Goal: Task Accomplishment & Management: Use online tool/utility

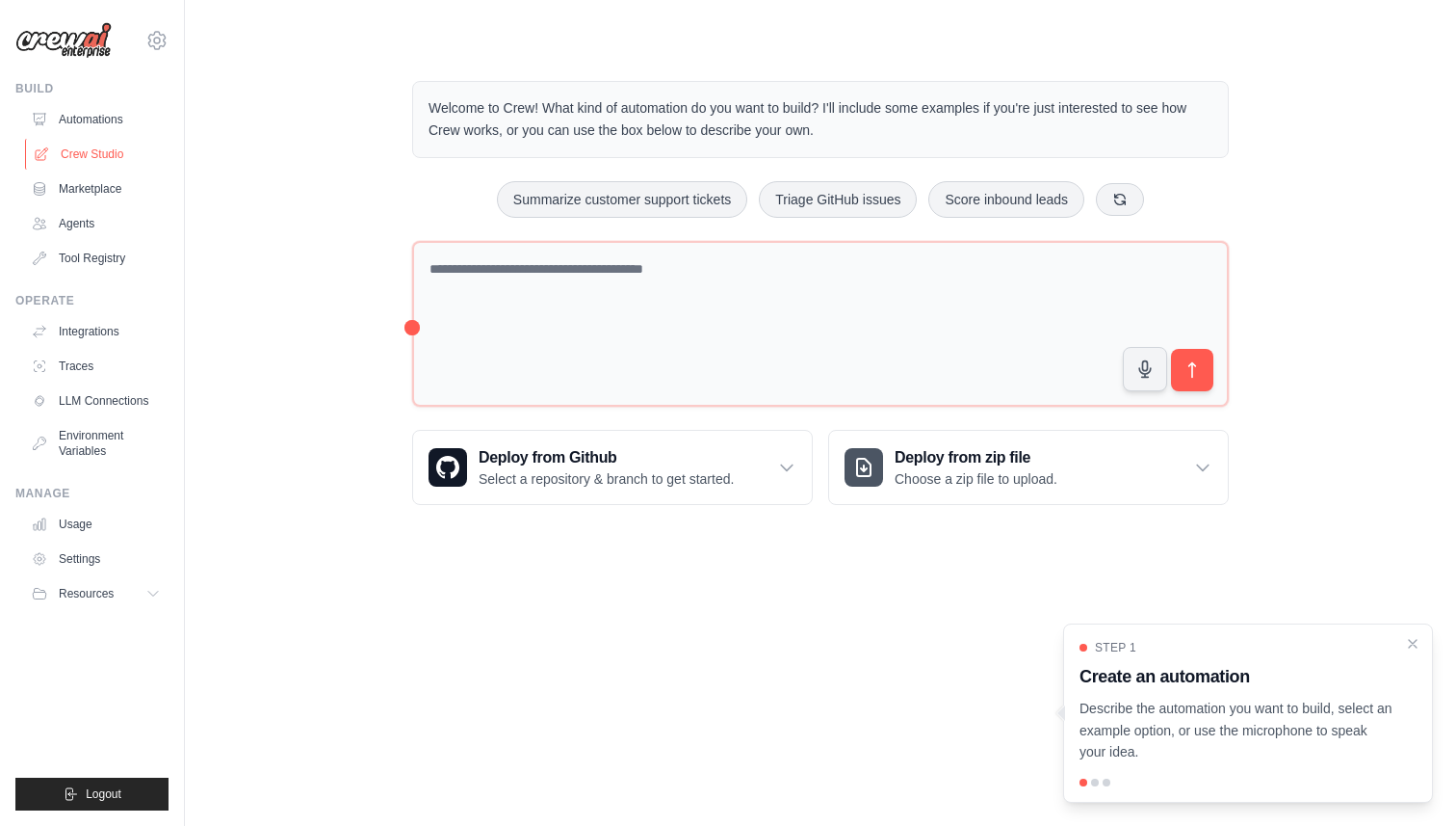
click at [51, 149] on link "Crew Studio" at bounding box center [98, 154] width 146 height 30
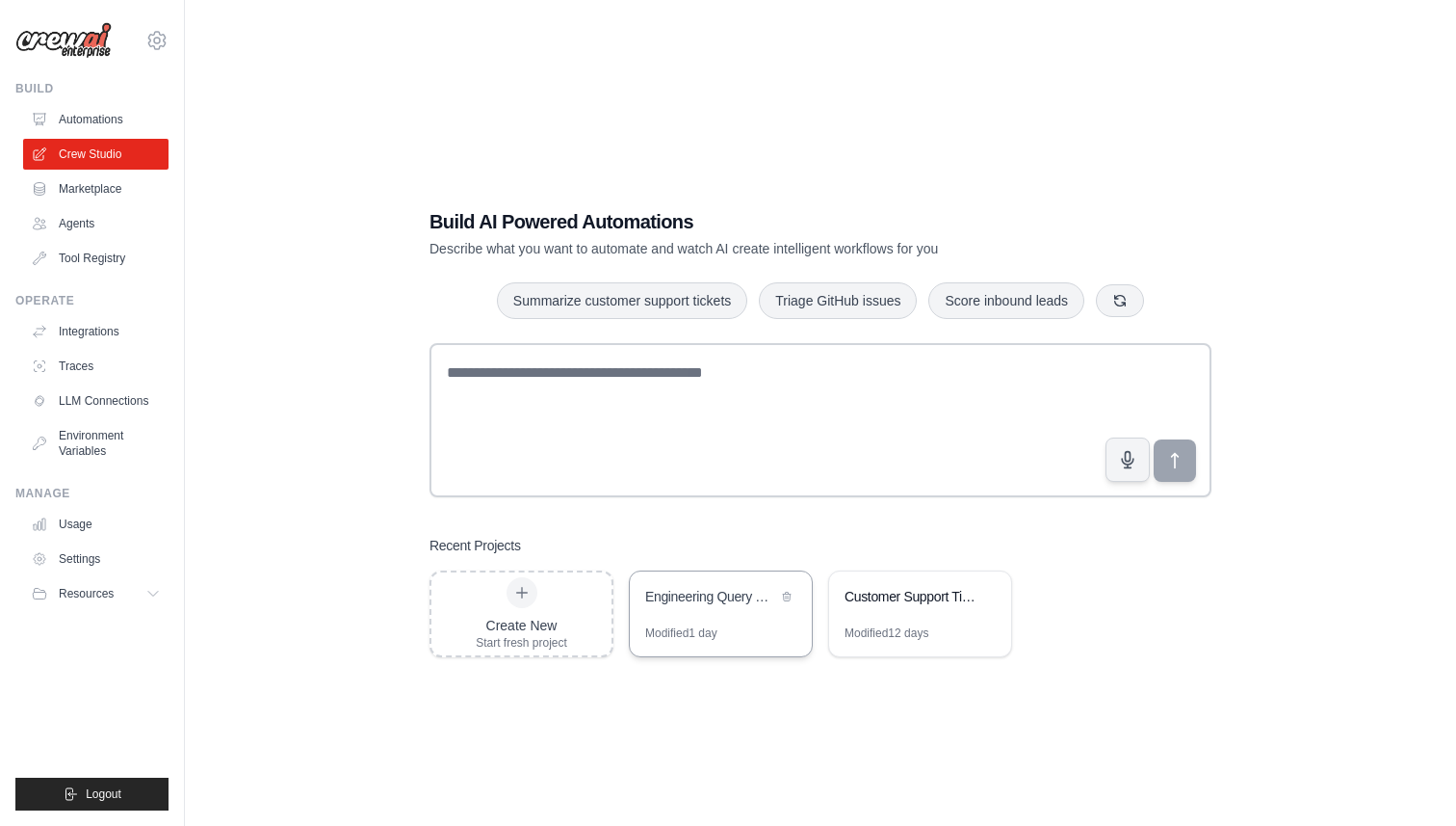
click at [726, 630] on div "Modified 1 day" at bounding box center [721, 640] width 182 height 30
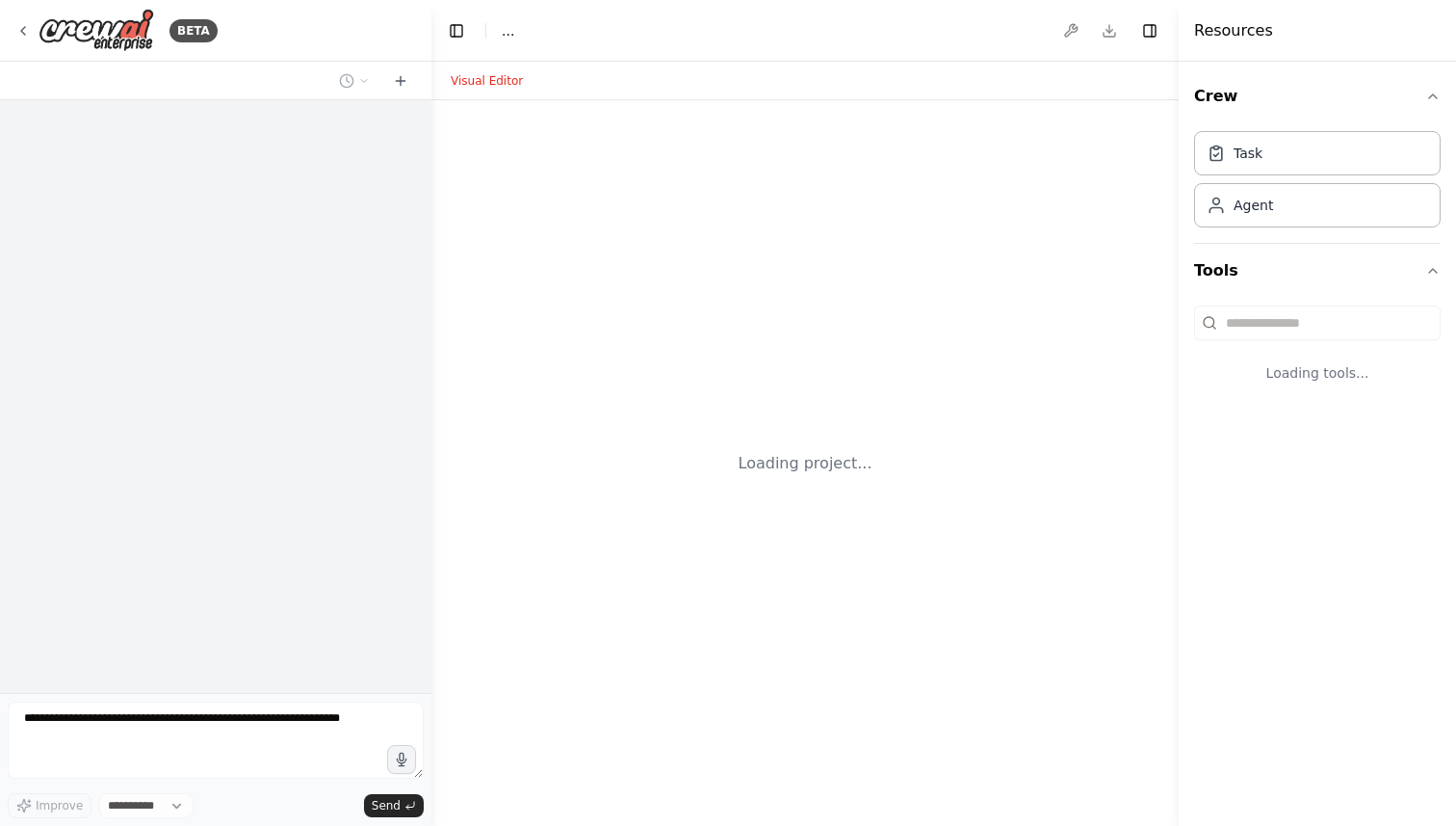
select select "****"
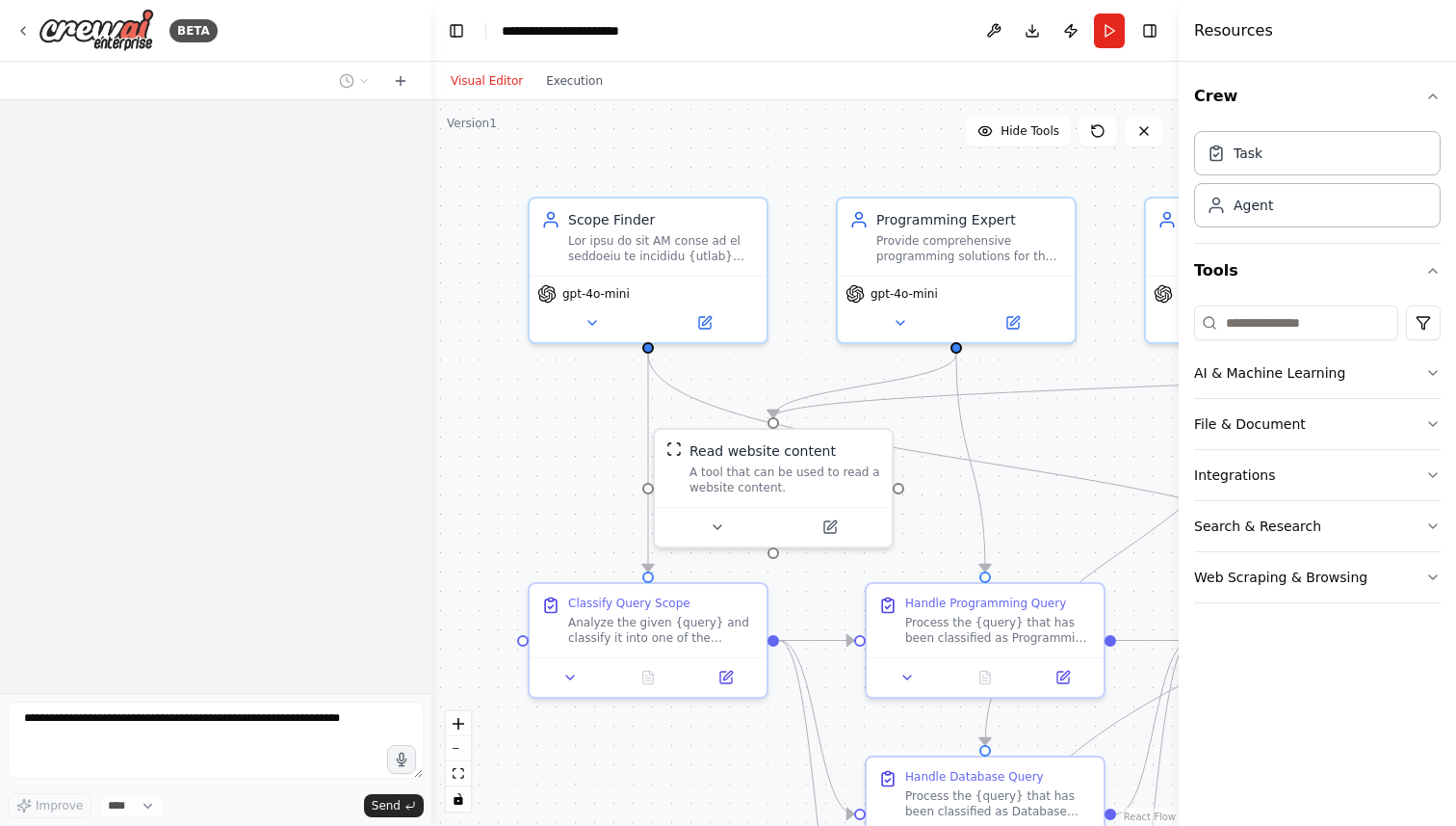
scroll to position [3441, 0]
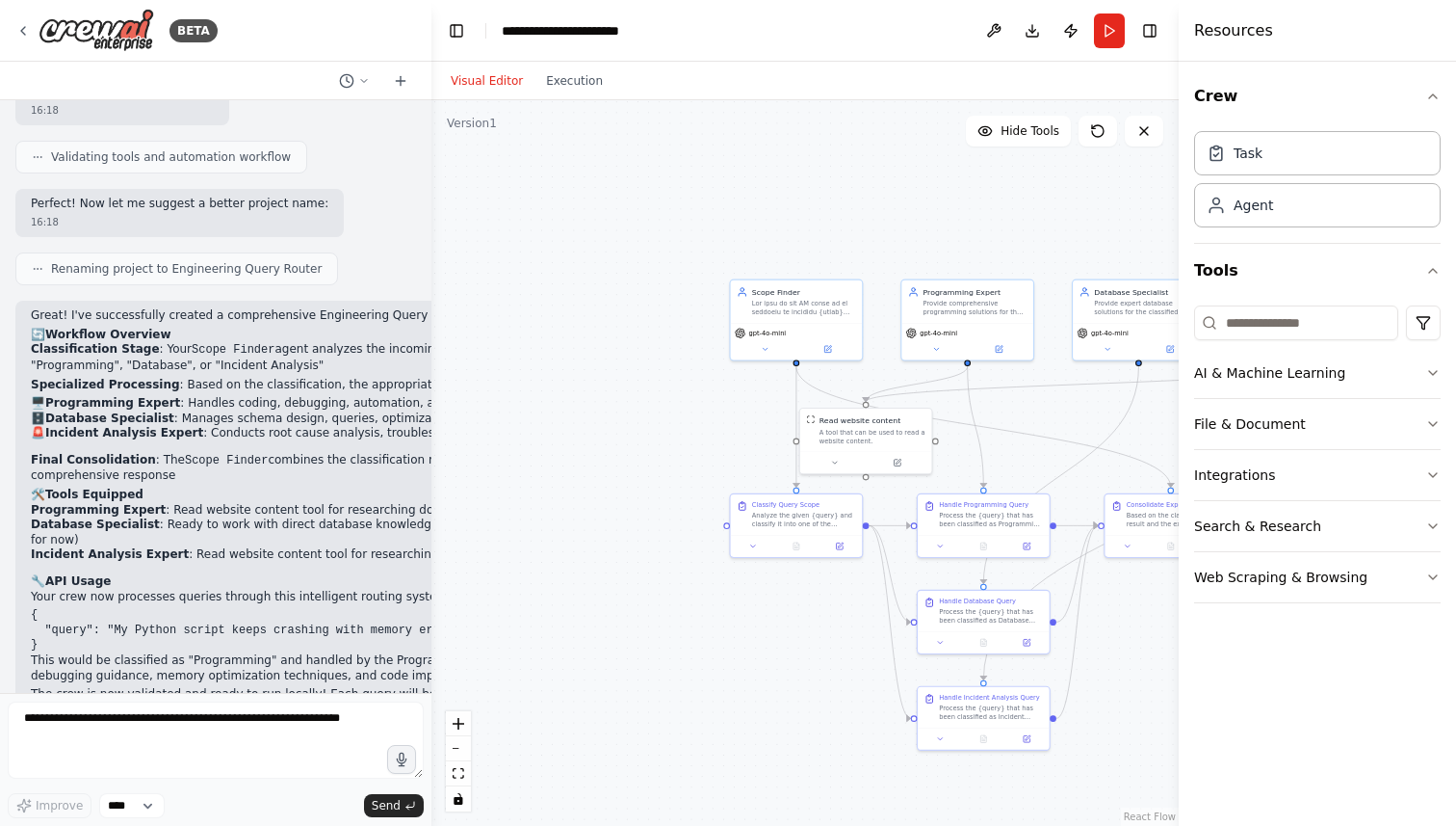
drag, startPoint x: 769, startPoint y: 435, endPoint x: 742, endPoint y: 380, distance: 61.3
click at [742, 383] on div ".deletable-edge-delete-btn { width: 20px; height: 20px; border: 0px solid #ffff…" at bounding box center [805, 462] width 748 height 725
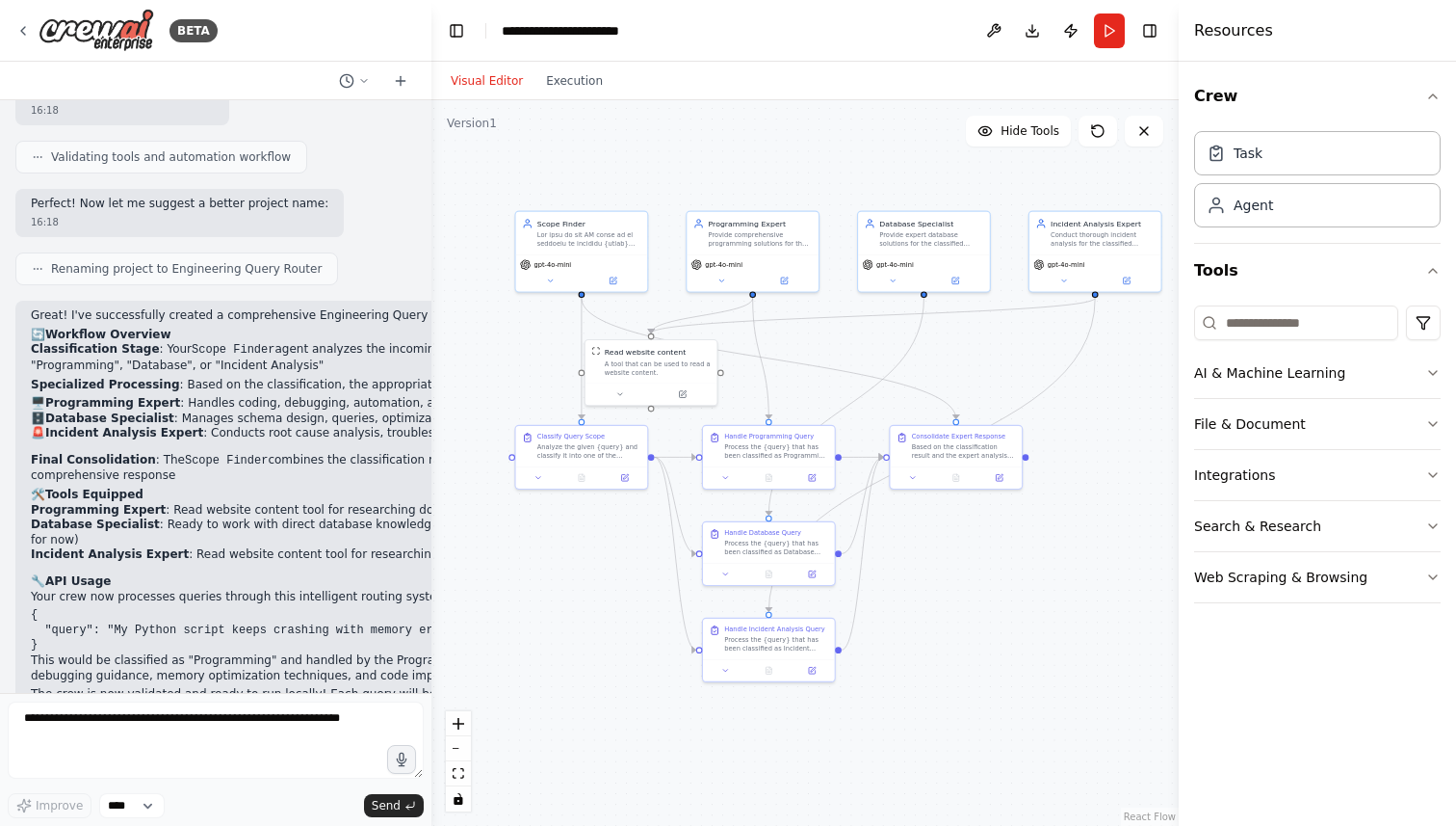
drag, startPoint x: 738, startPoint y: 380, endPoint x: 541, endPoint y: 349, distance: 199.4
click at [541, 349] on div ".deletable-edge-delete-btn { width: 20px; height: 20px; border: 0px solid #ffff…" at bounding box center [805, 462] width 748 height 725
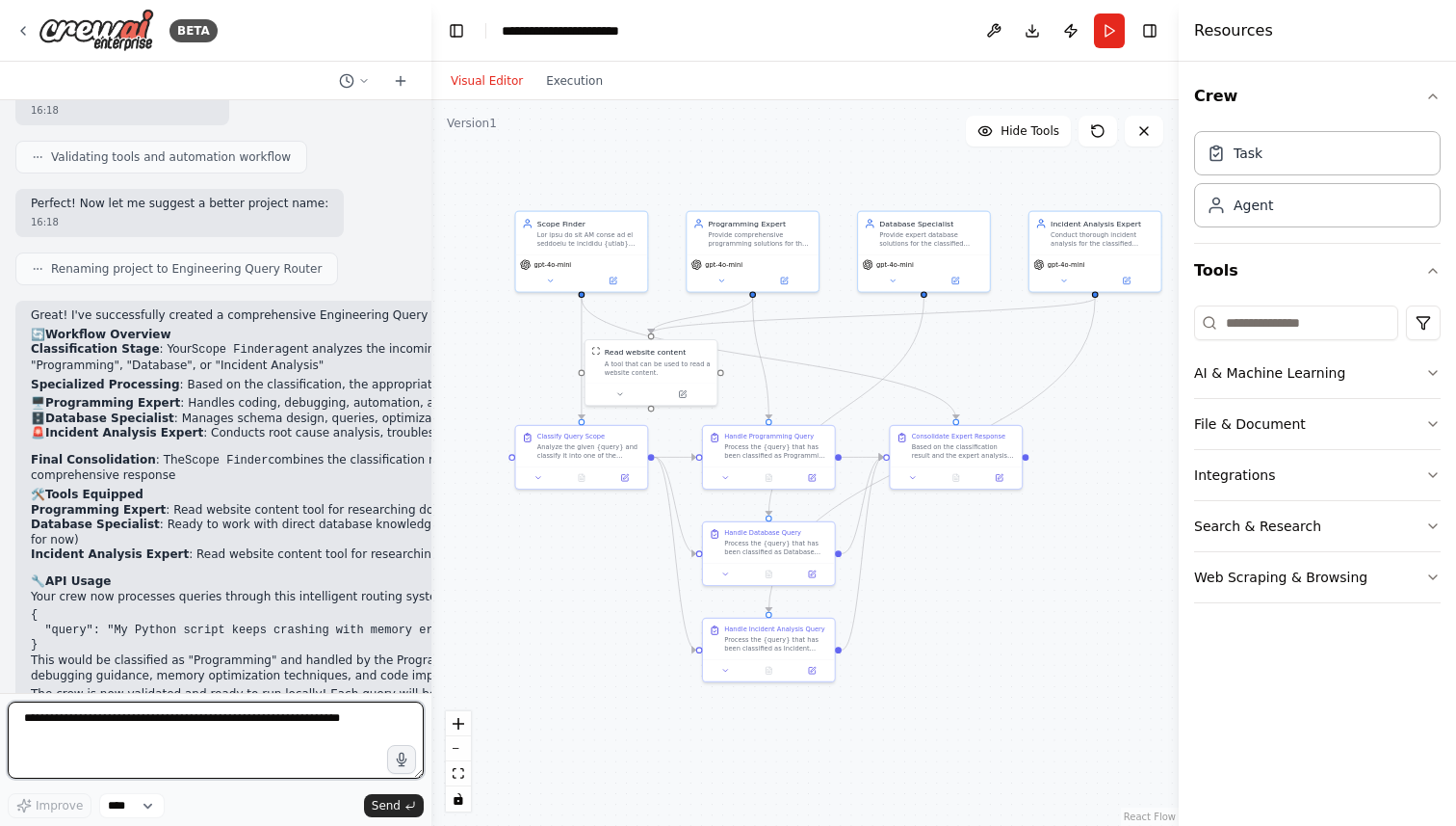
click at [149, 721] on textarea at bounding box center [215, 740] width 416 height 77
type textarea "**********"
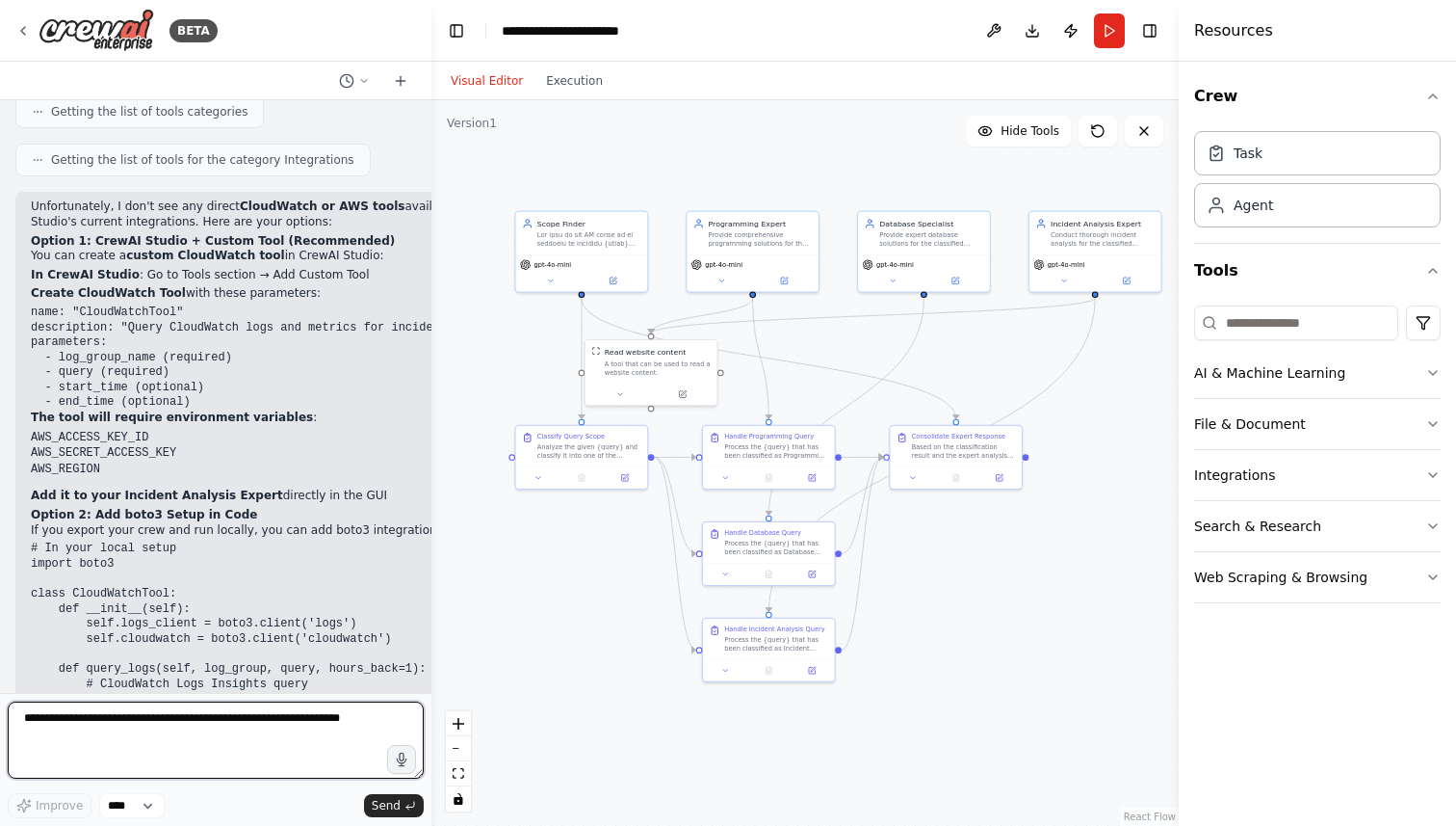
scroll to position [4406, 0]
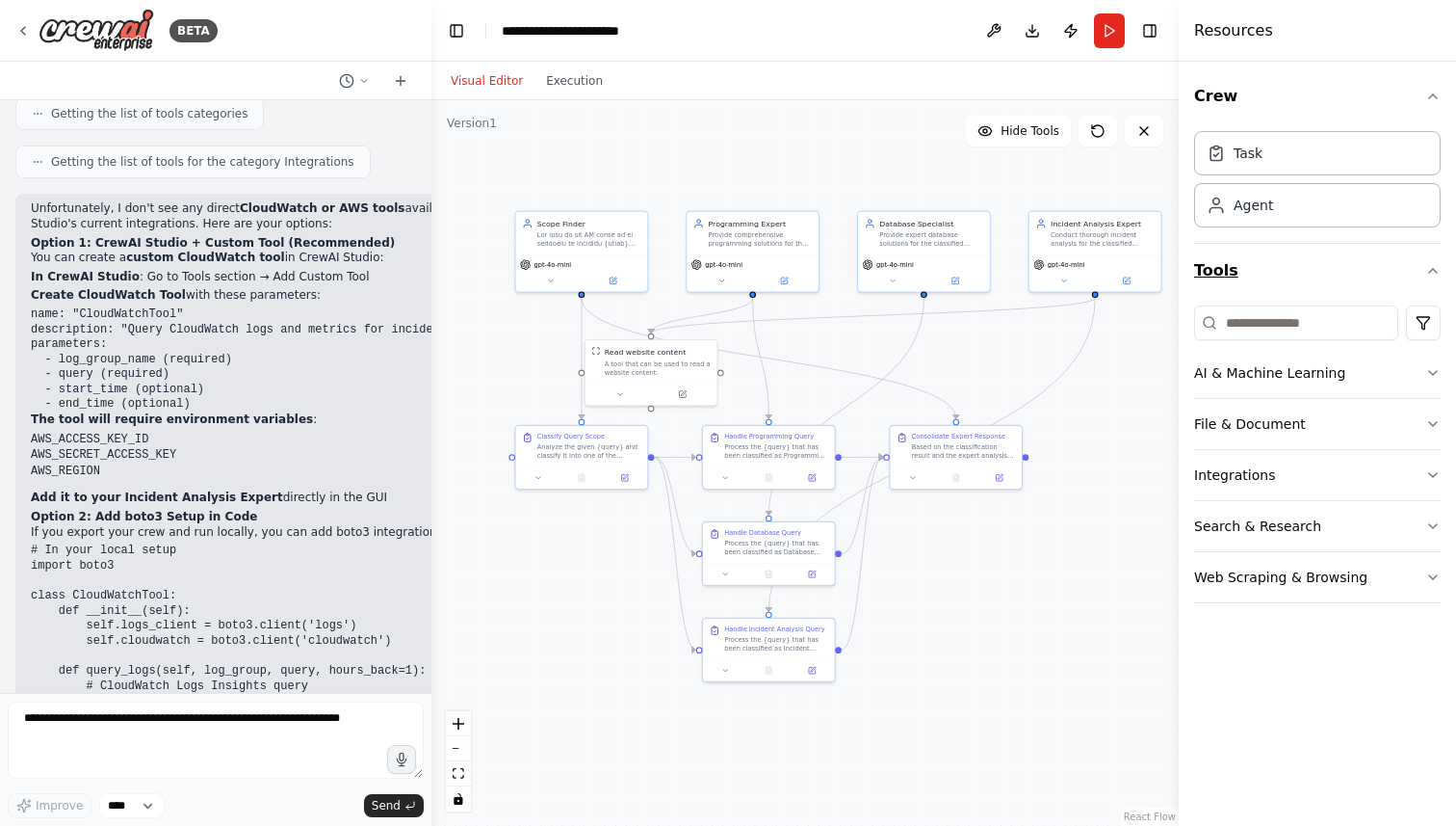
click at [1297, 286] on button "Tools" at bounding box center [1318, 270] width 247 height 54
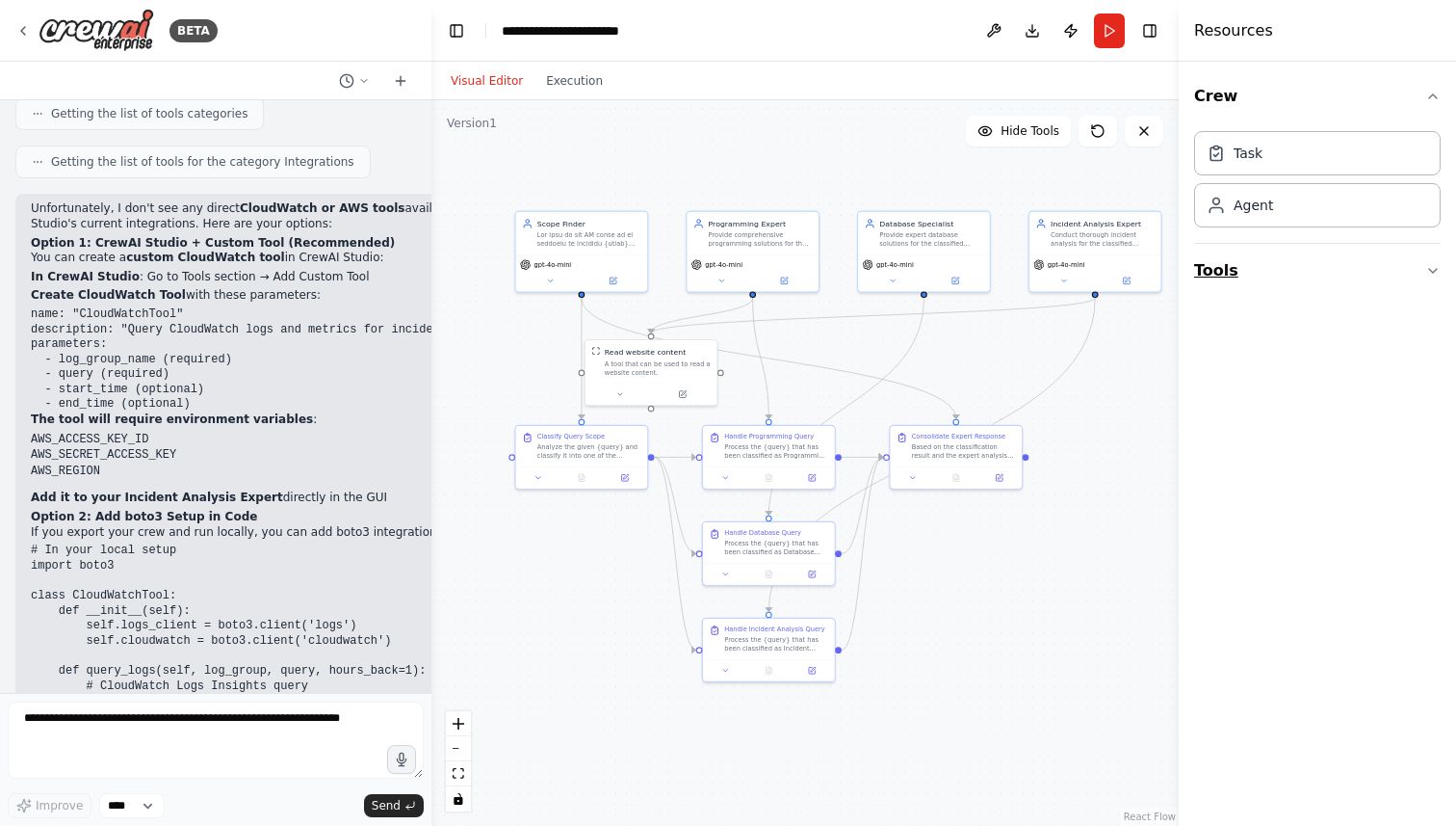
click at [1297, 286] on button "Tools" at bounding box center [1318, 270] width 247 height 54
click at [1211, 267] on button "Tools" at bounding box center [1318, 270] width 247 height 54
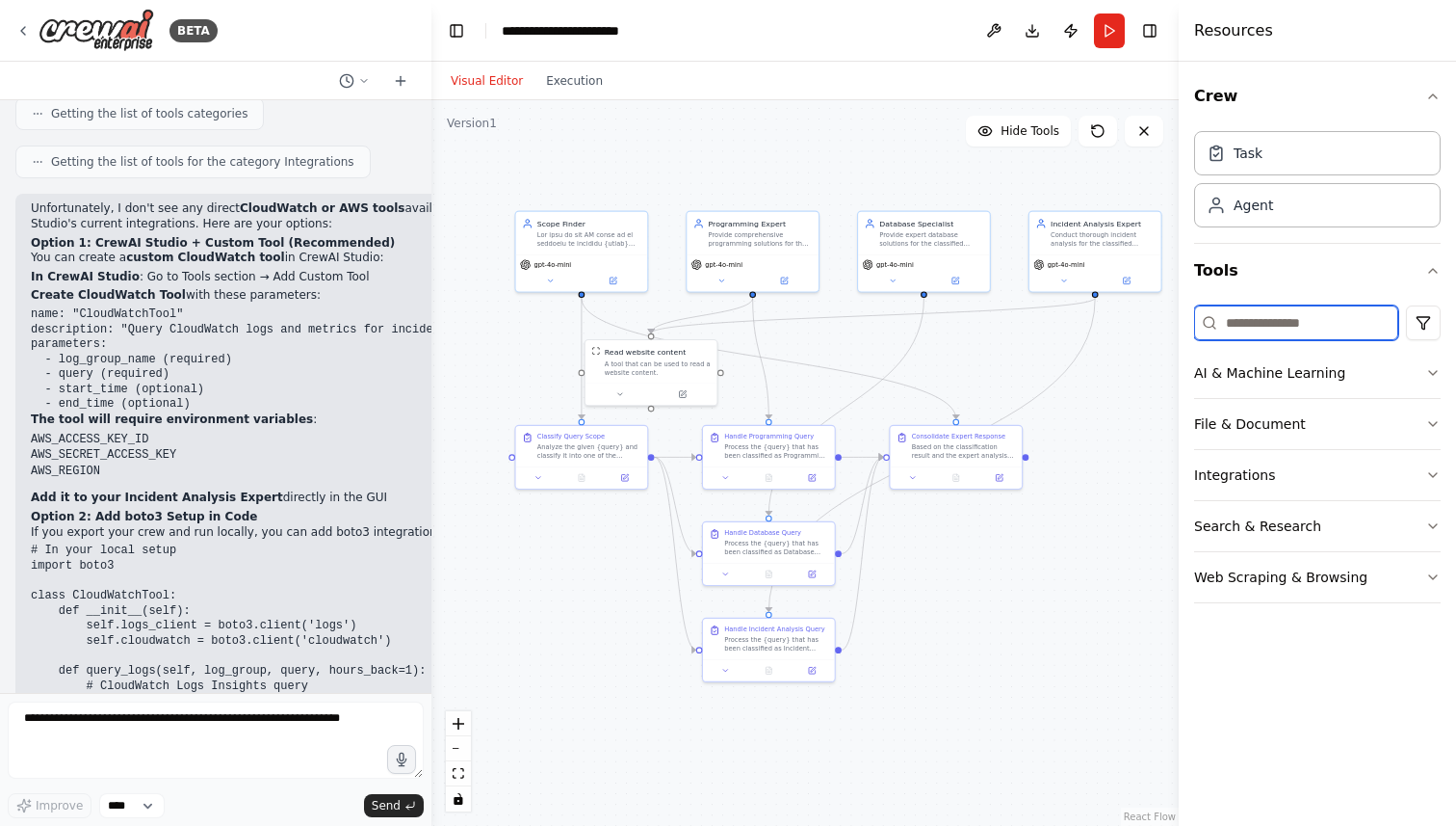
click at [1275, 324] on input at bounding box center [1297, 322] width 205 height 34
type input "******"
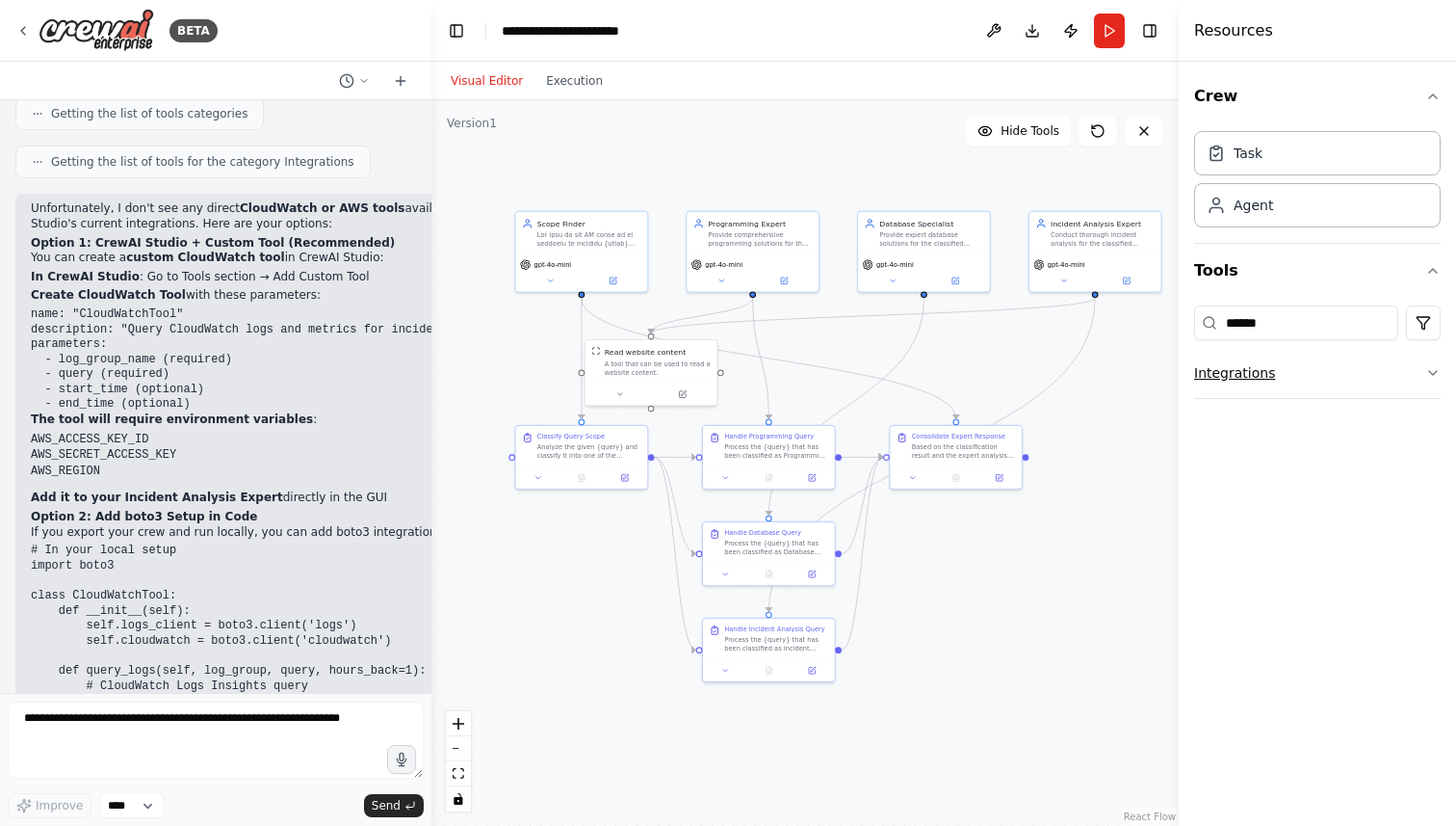
click at [1280, 371] on button "Integrations" at bounding box center [1318, 372] width 247 height 50
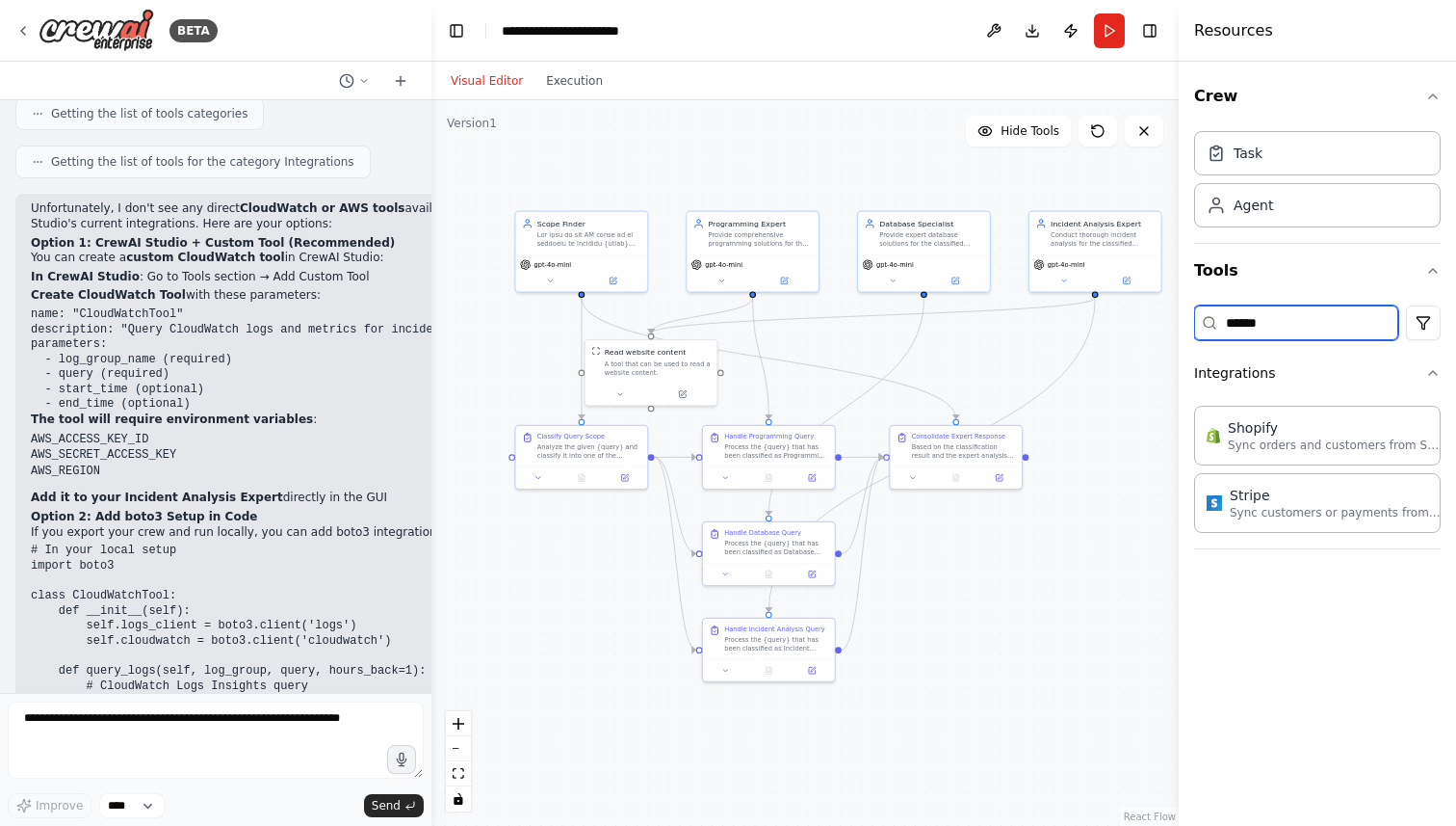
click at [1313, 327] on input "******" at bounding box center [1297, 322] width 205 height 34
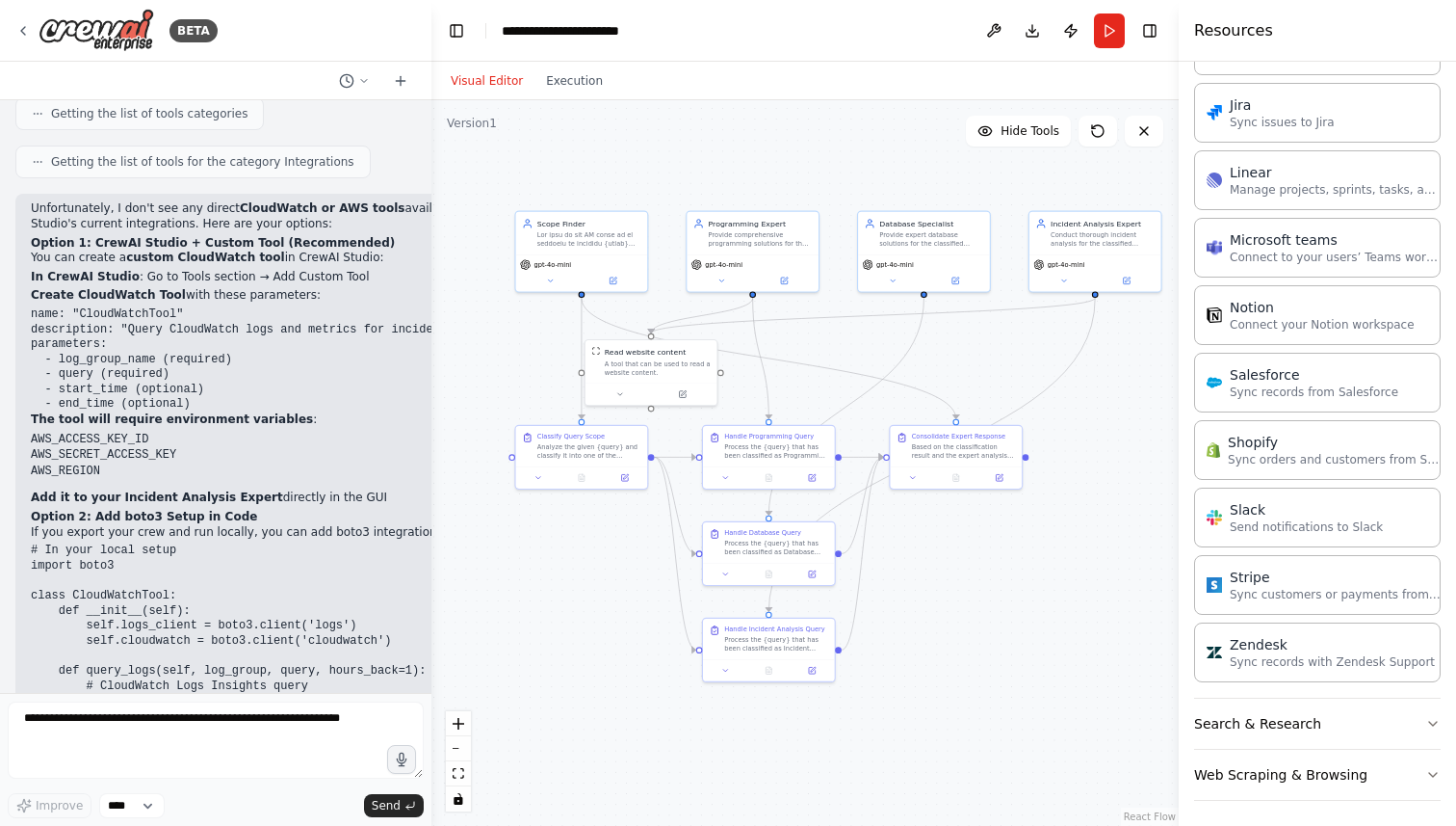
scroll to position [1105, 0]
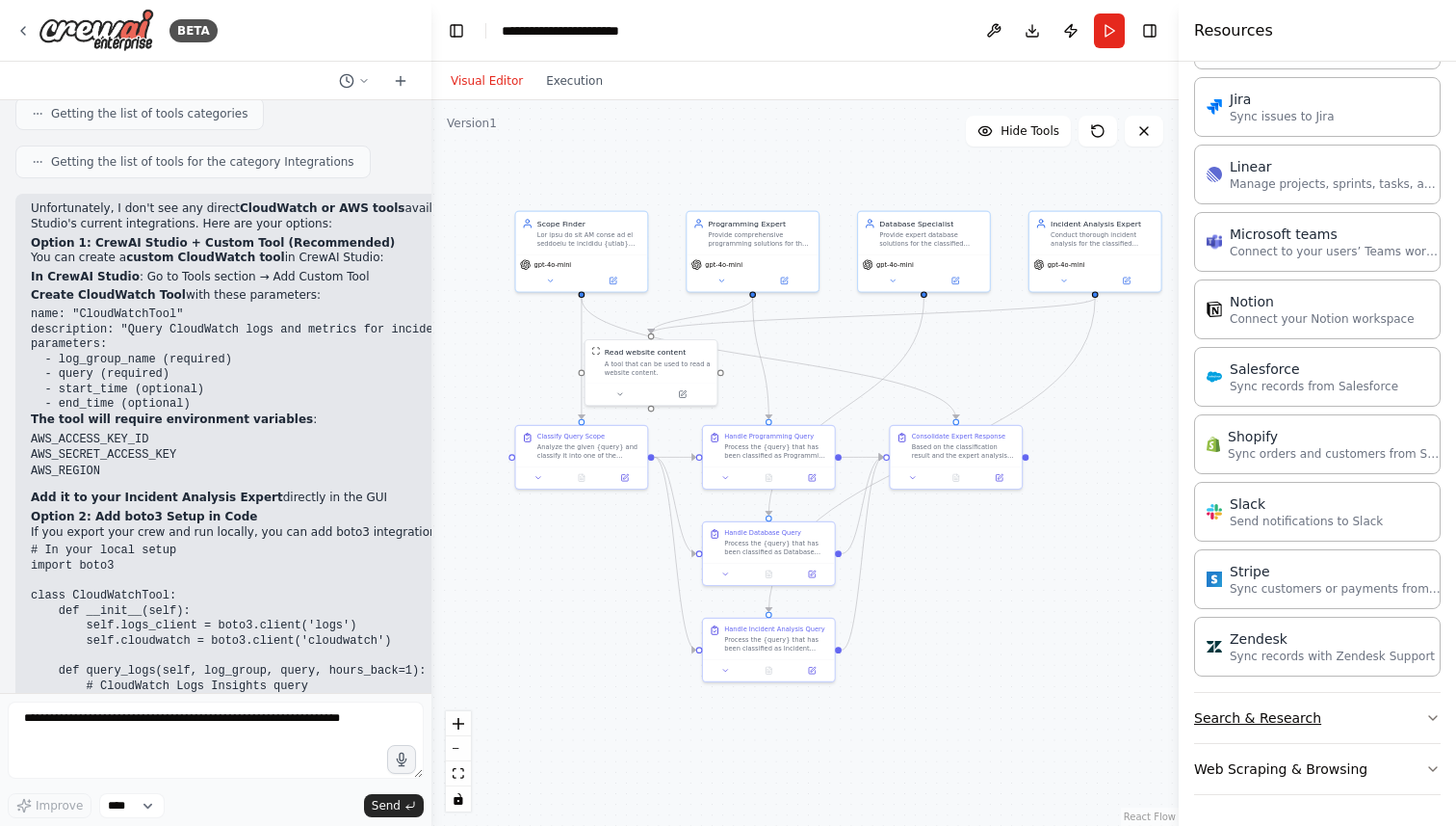
click at [1301, 710] on button "Search & Research" at bounding box center [1318, 717] width 247 height 50
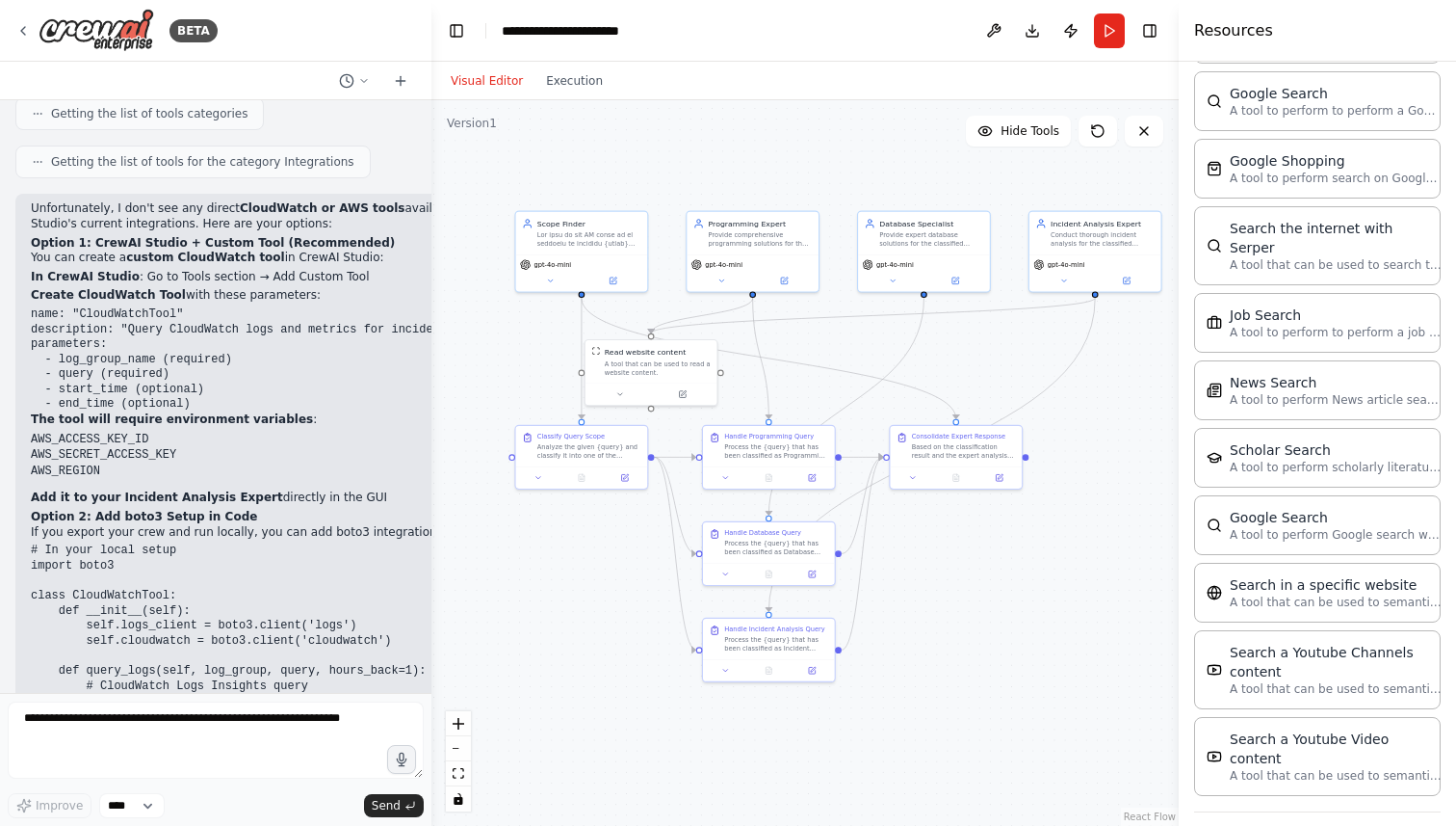
scroll to position [2084, 0]
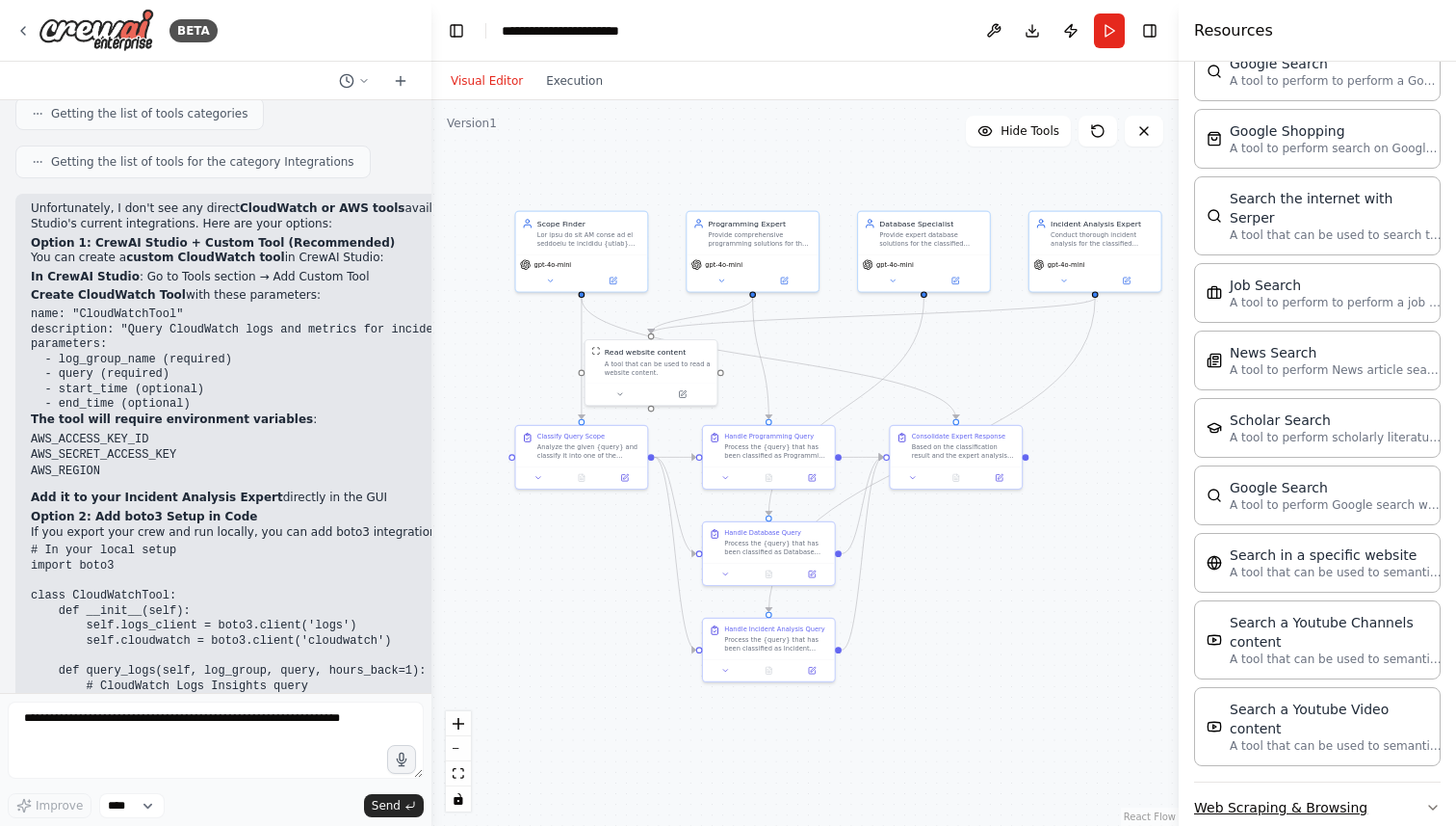
click at [1314, 782] on button "Web Scraping & Browsing" at bounding box center [1318, 806] width 247 height 50
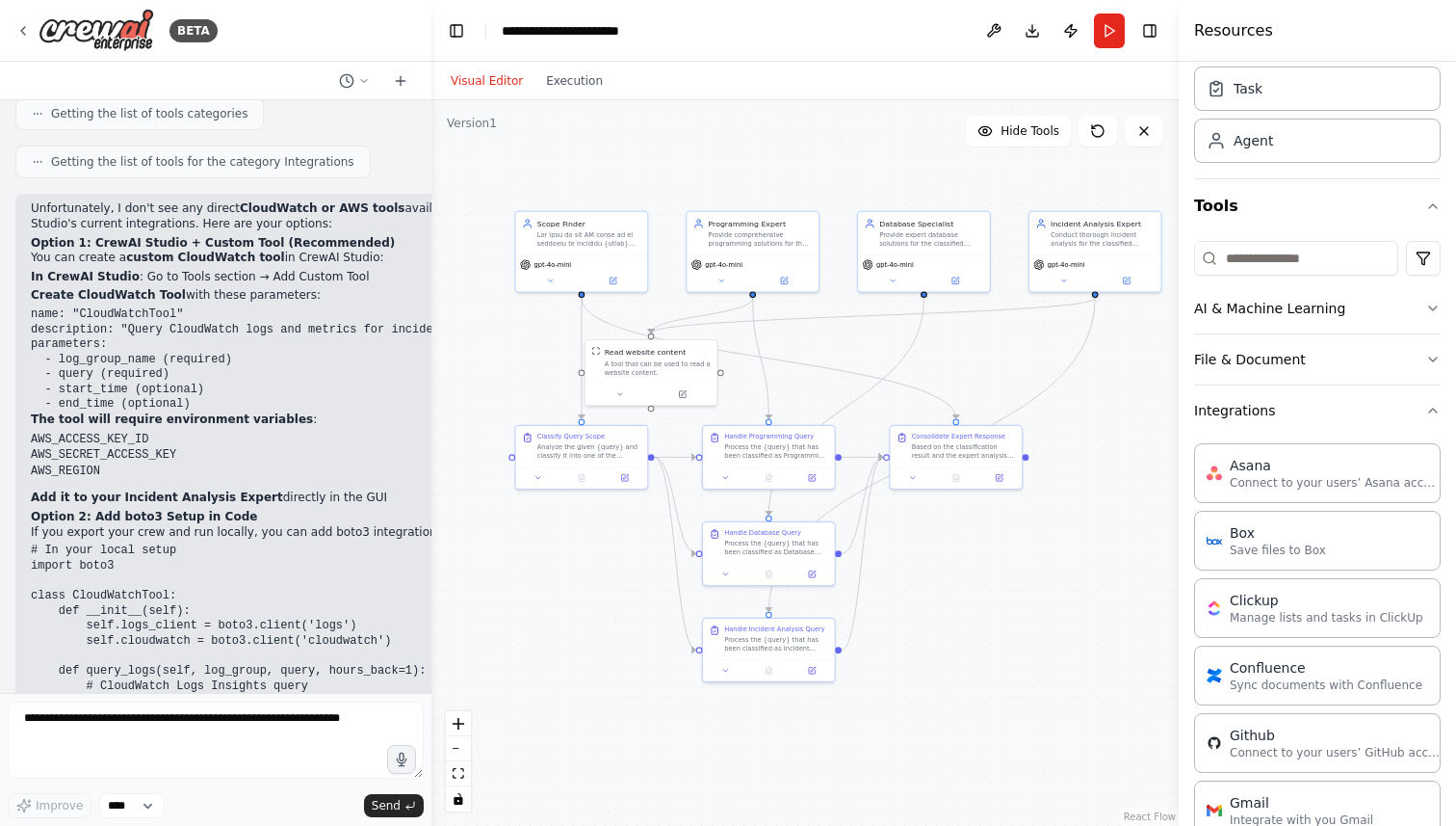
scroll to position [0, 0]
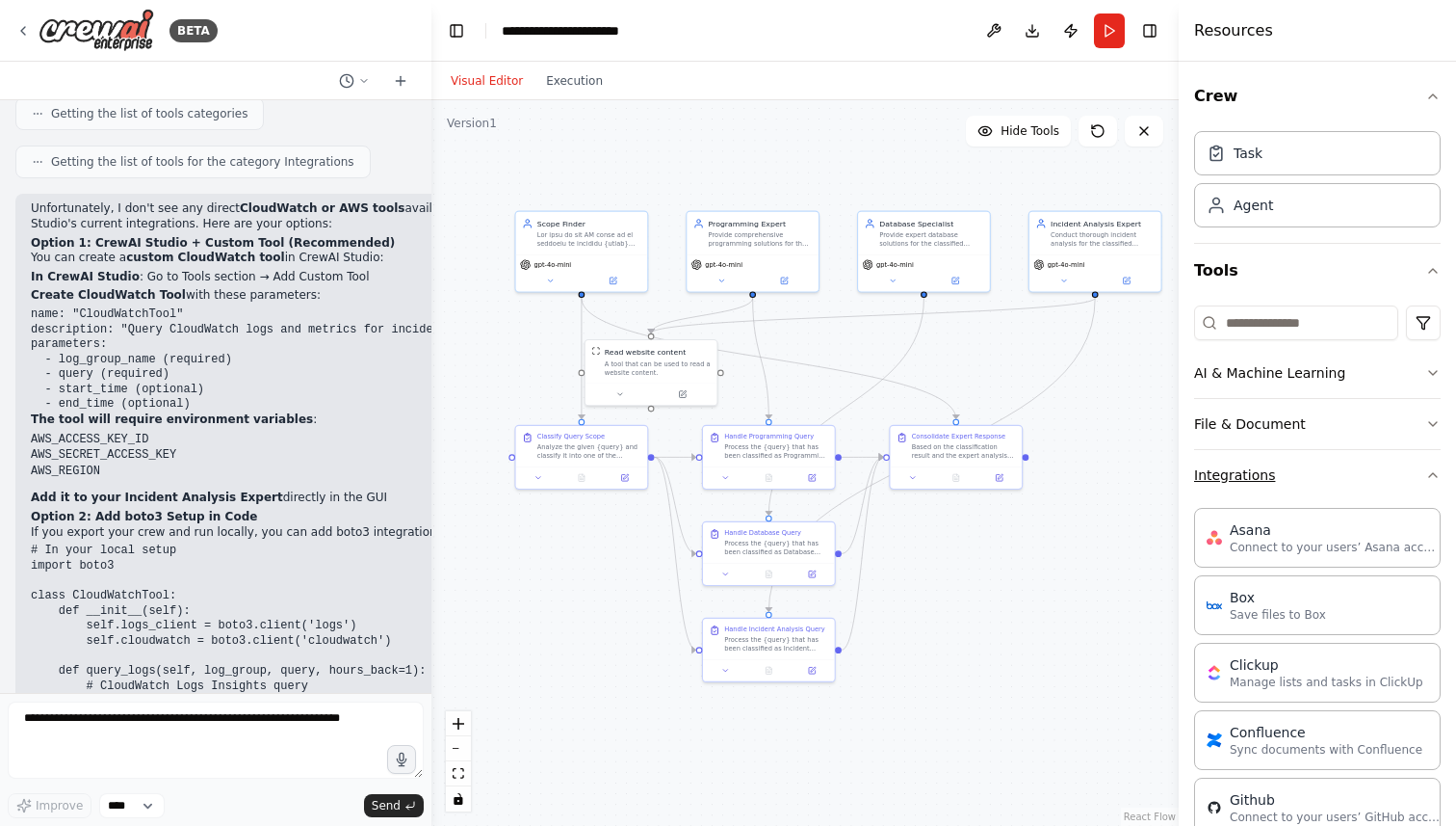
click at [1323, 470] on button "Integrations" at bounding box center [1318, 475] width 247 height 50
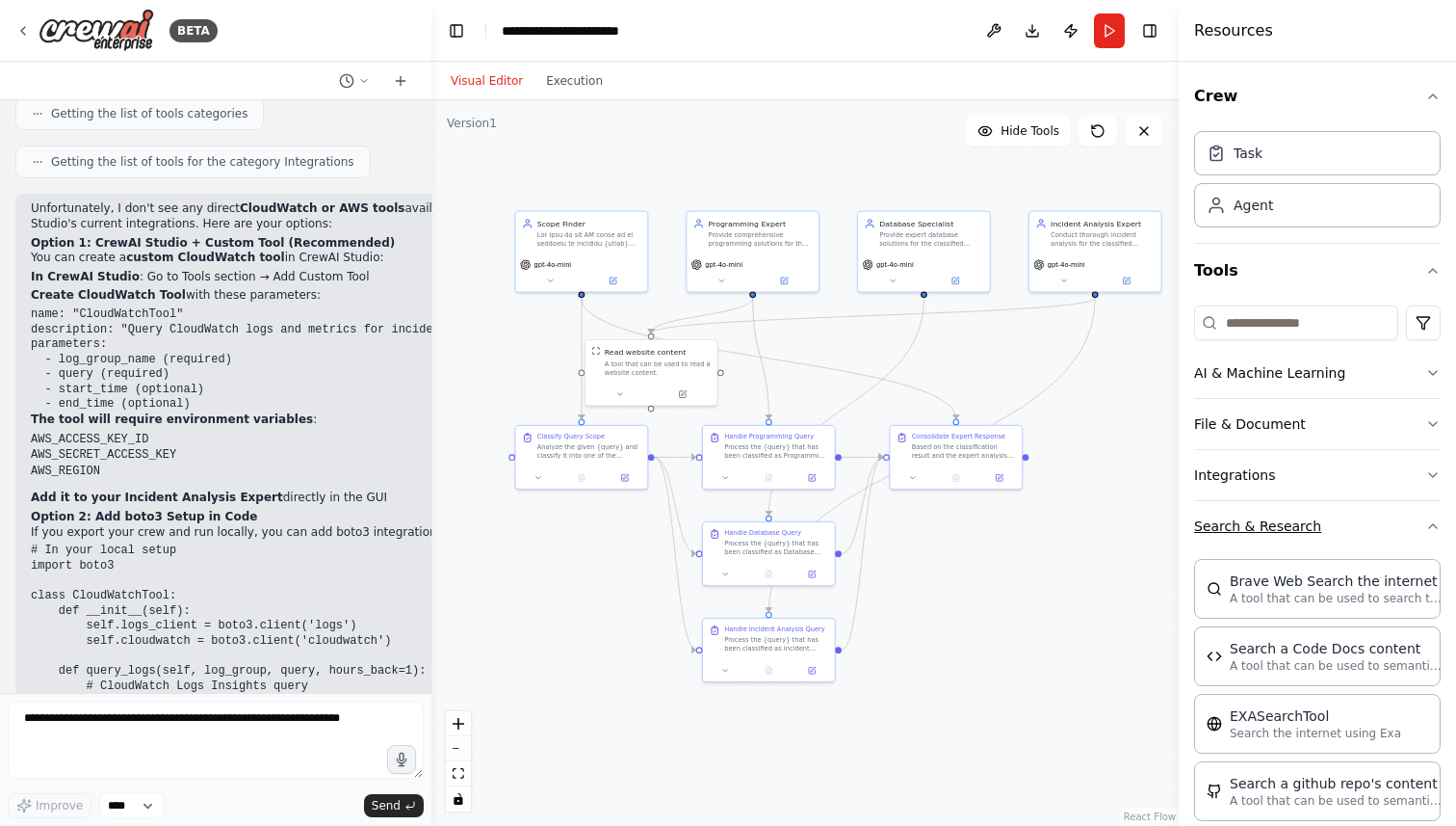
click at [1320, 513] on button "Search & Research" at bounding box center [1318, 526] width 247 height 50
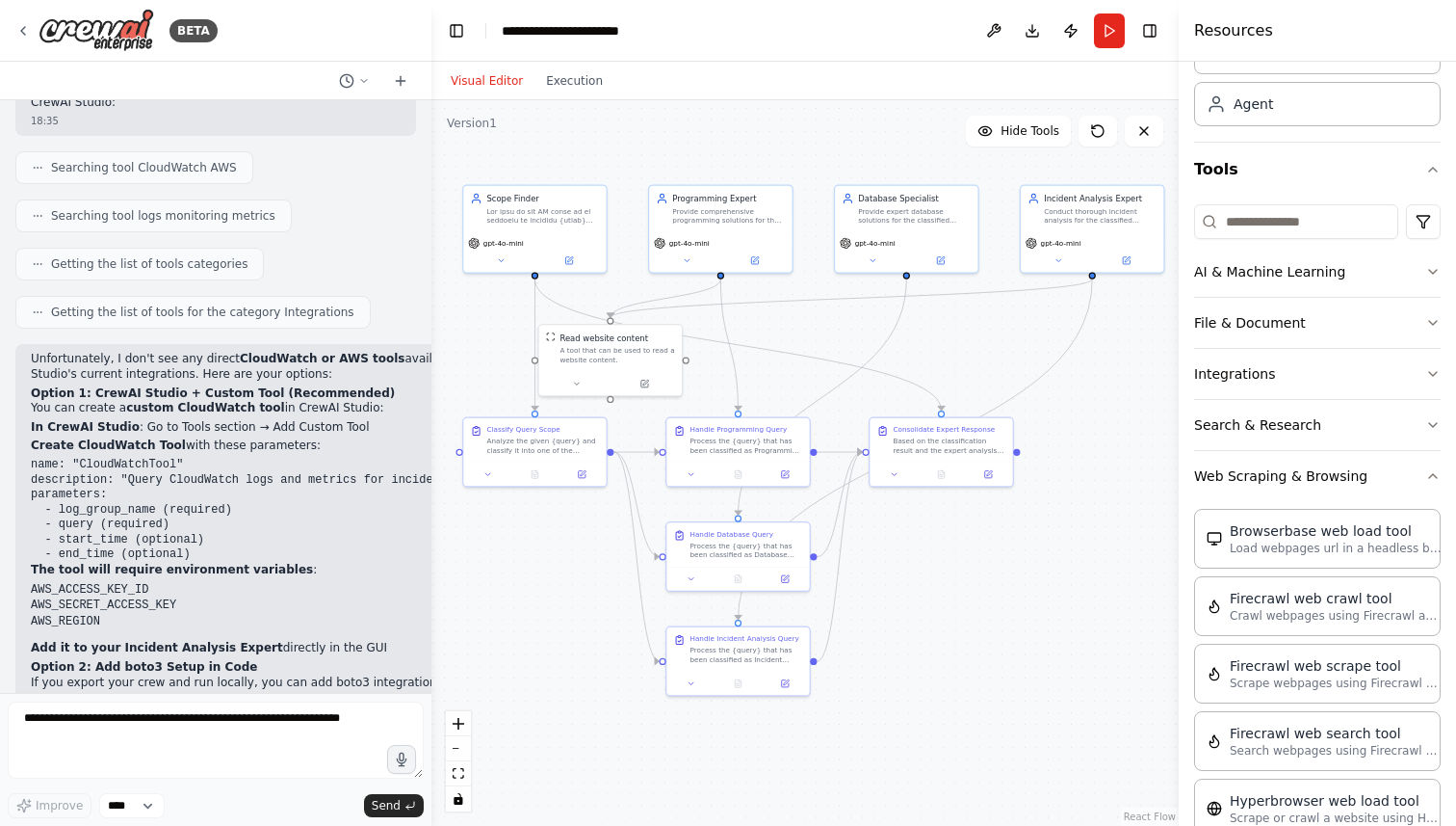
scroll to position [4254, 0]
click at [531, 592] on div ".deletable-edge-delete-btn { width: 20px; height: 20px; border: 0px solid #ffff…" at bounding box center [805, 462] width 748 height 725
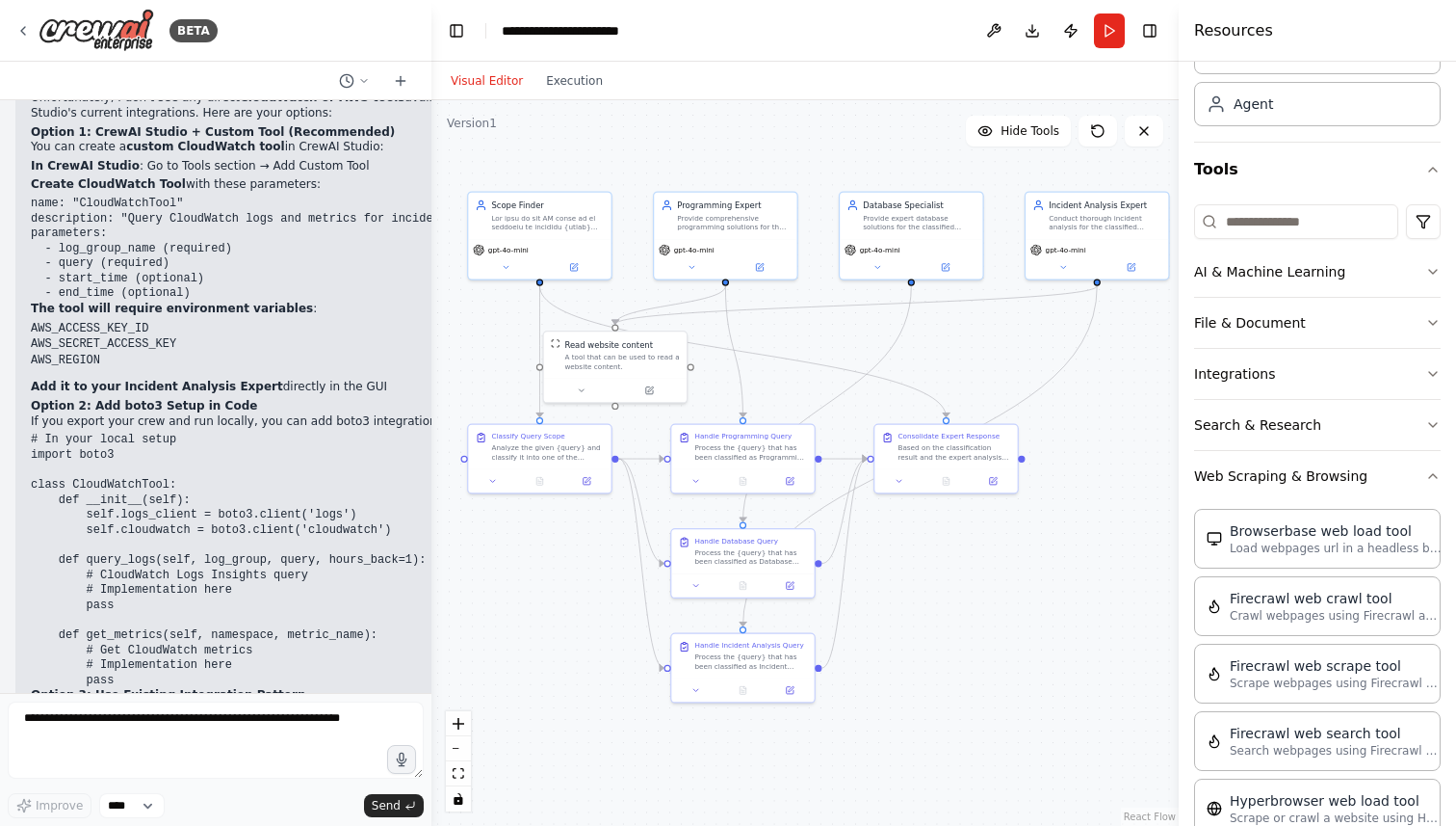
scroll to position [4517, 0]
click at [1385, 473] on button "Web Scraping & Browsing" at bounding box center [1318, 476] width 247 height 50
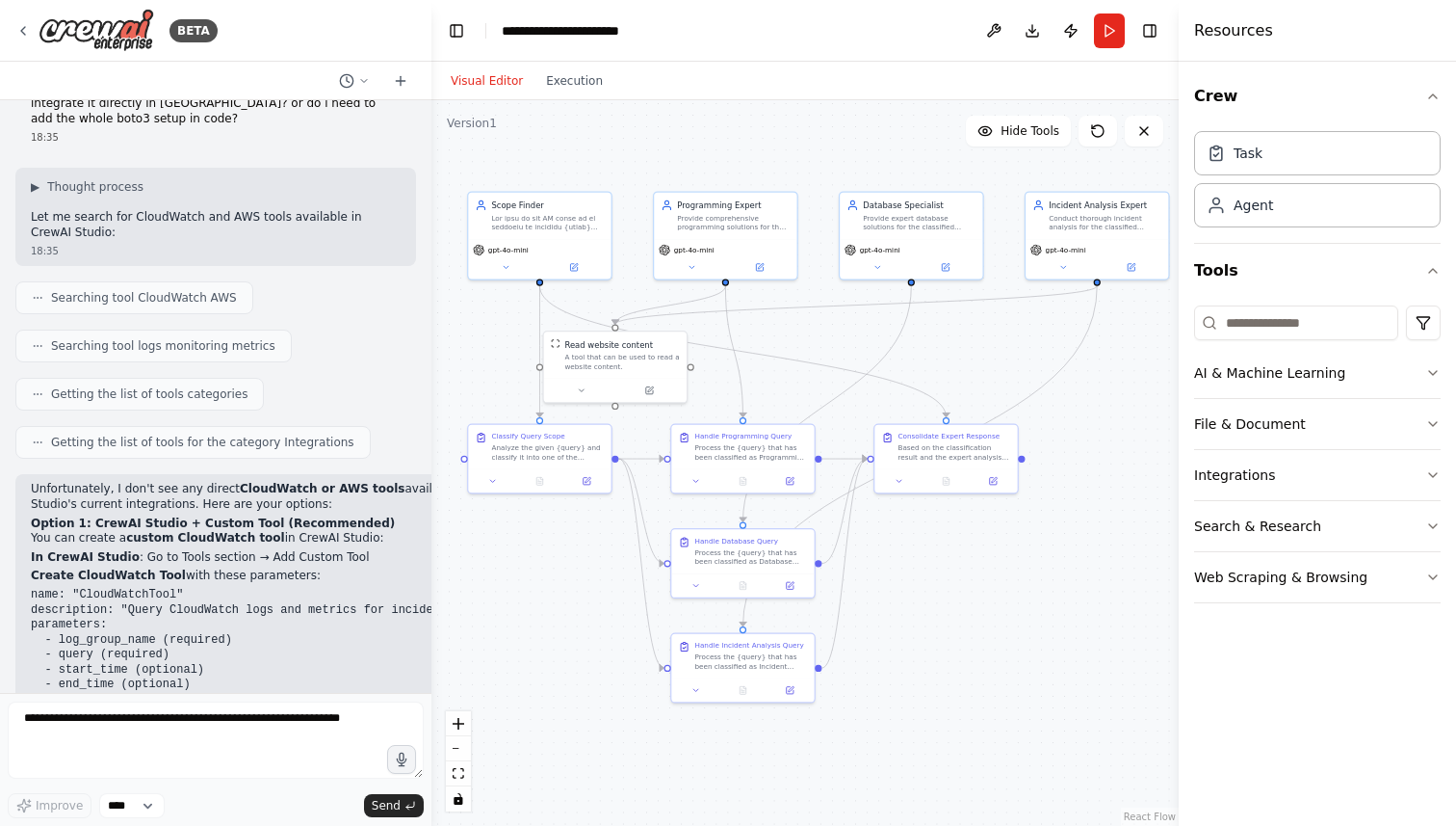
scroll to position [4107, 0]
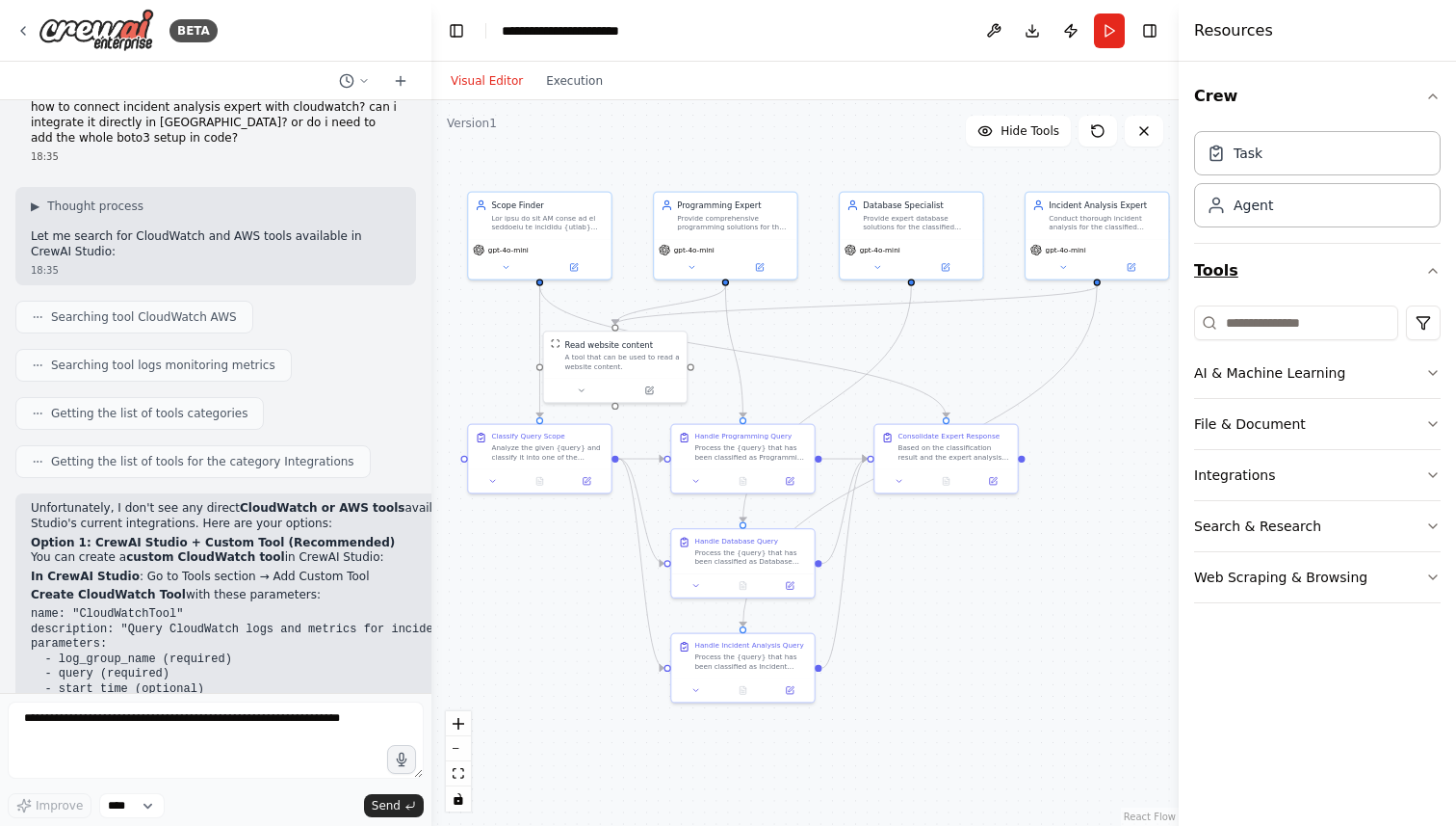
click at [1418, 275] on button "Tools" at bounding box center [1318, 270] width 247 height 54
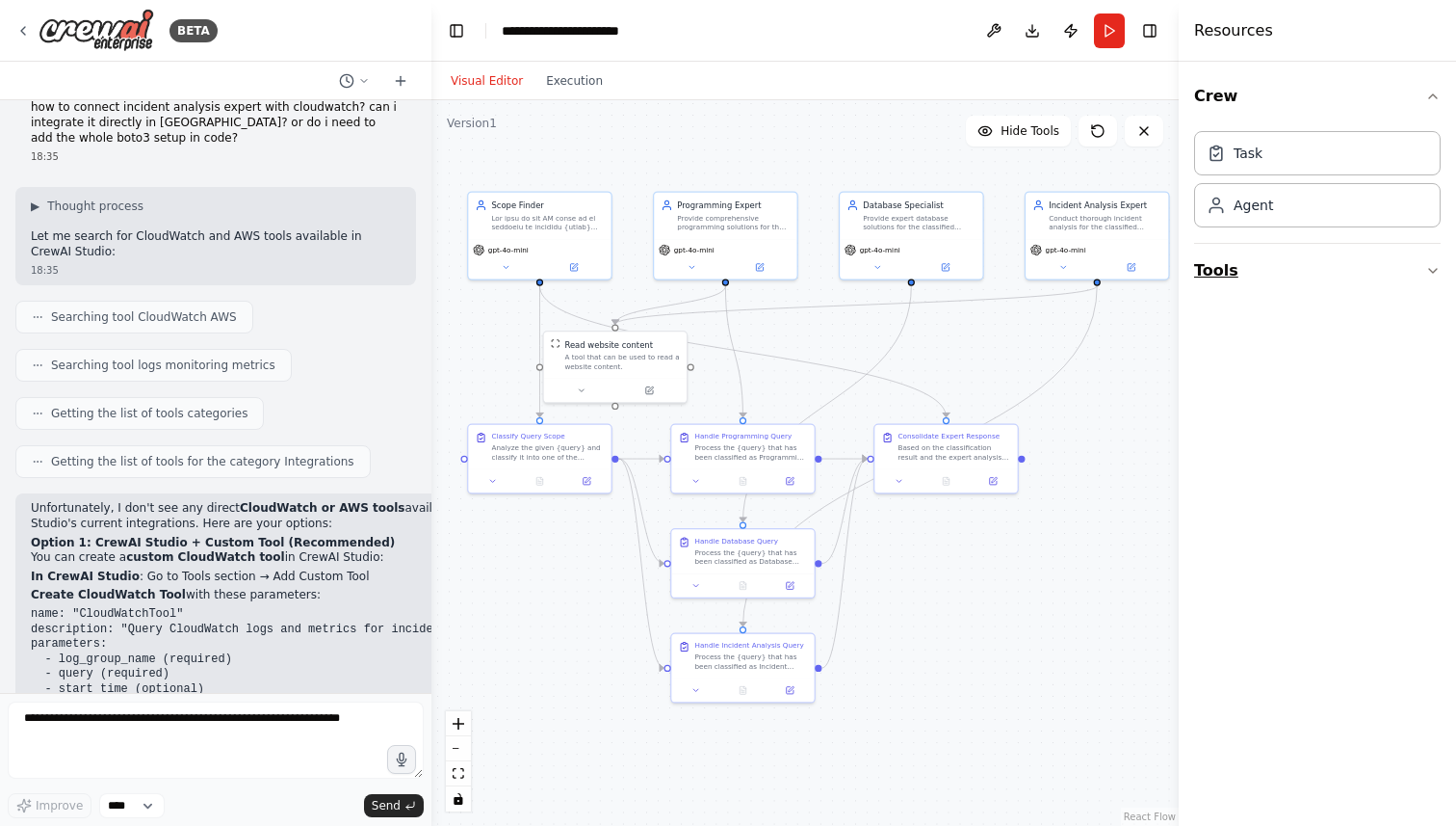
click at [1418, 275] on button "Tools" at bounding box center [1318, 270] width 247 height 54
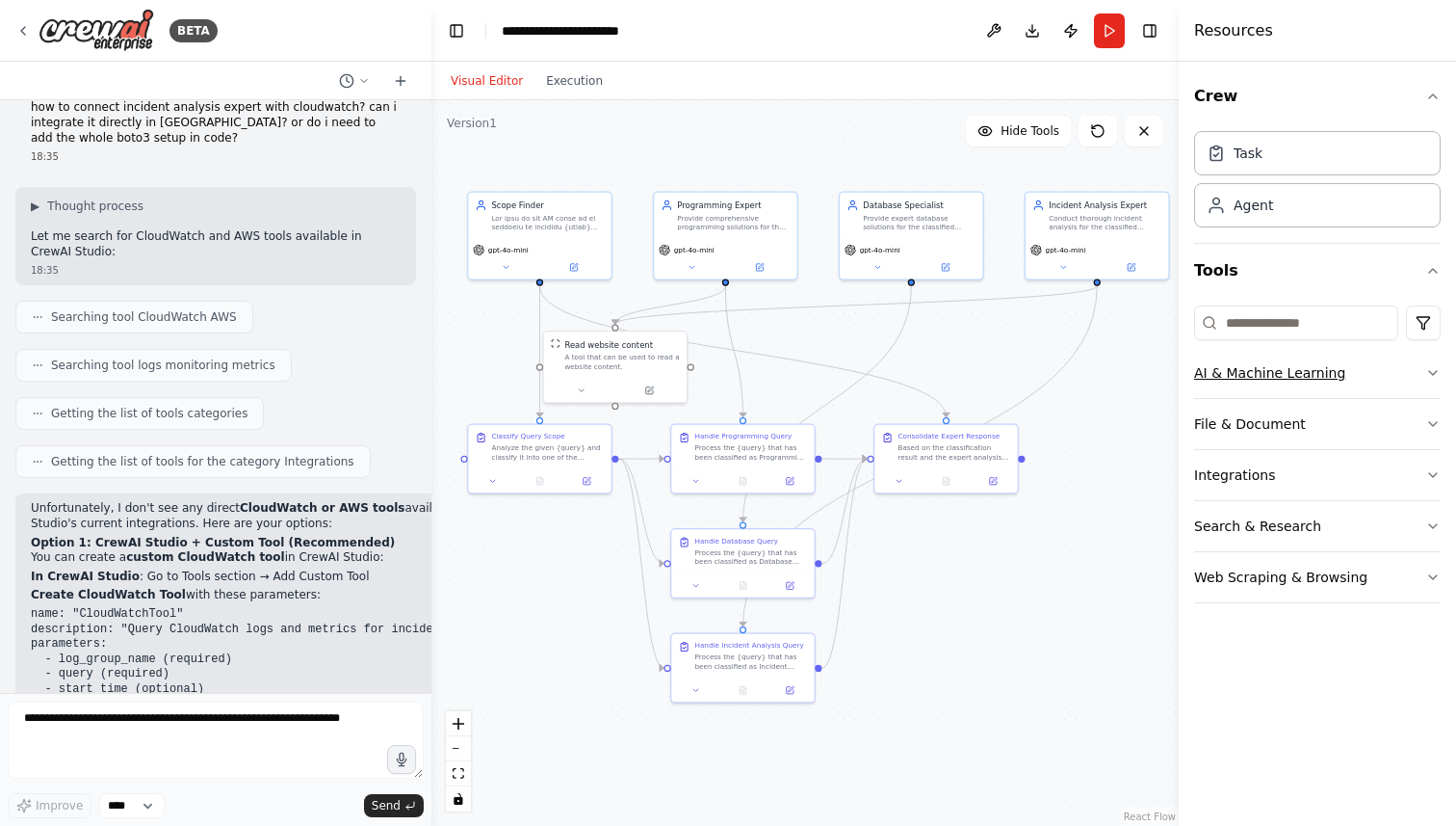
click at [1273, 372] on button "AI & Machine Learning" at bounding box center [1318, 372] width 247 height 50
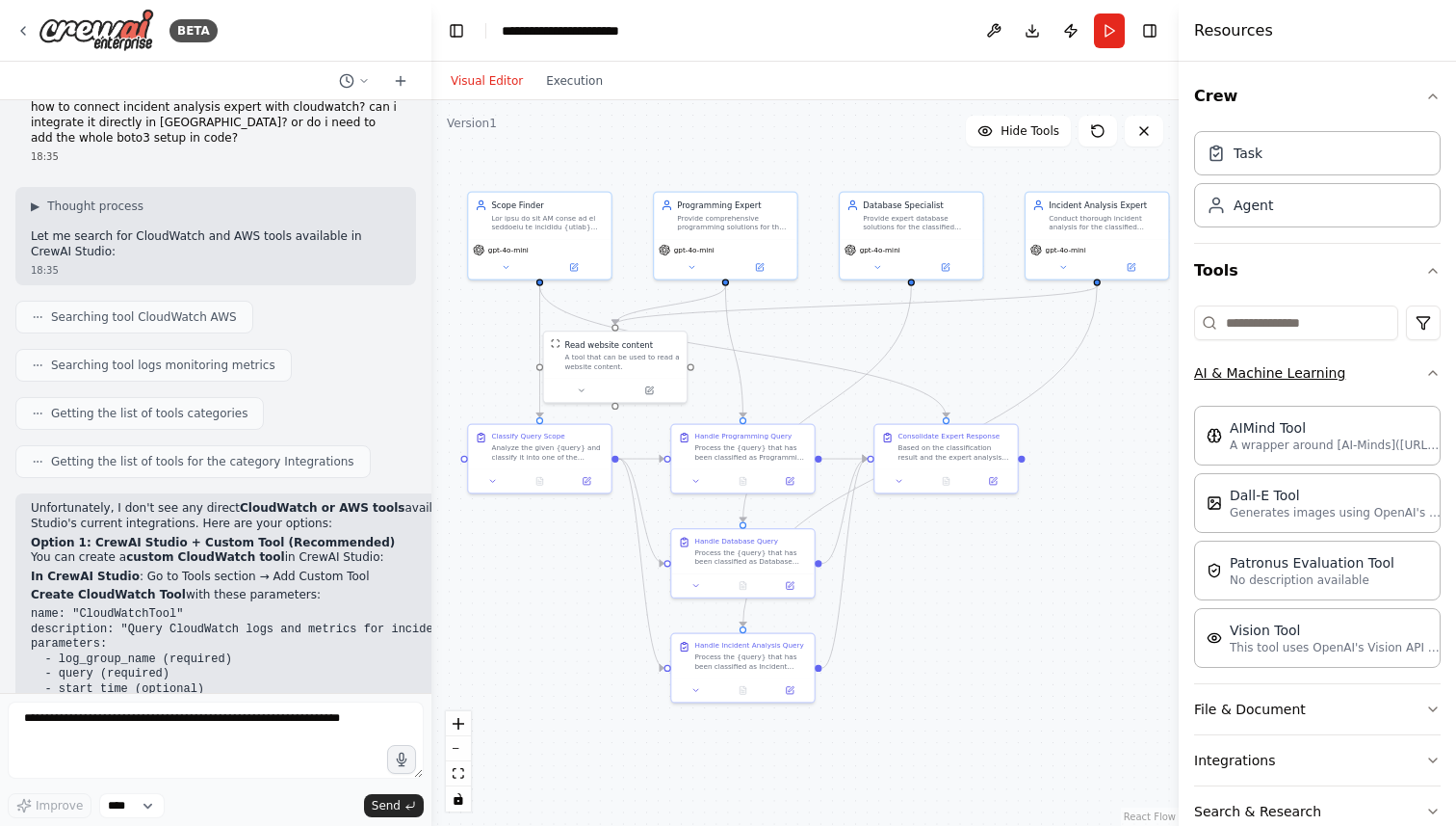
click at [1273, 372] on button "AI & Machine Learning" at bounding box center [1318, 372] width 247 height 50
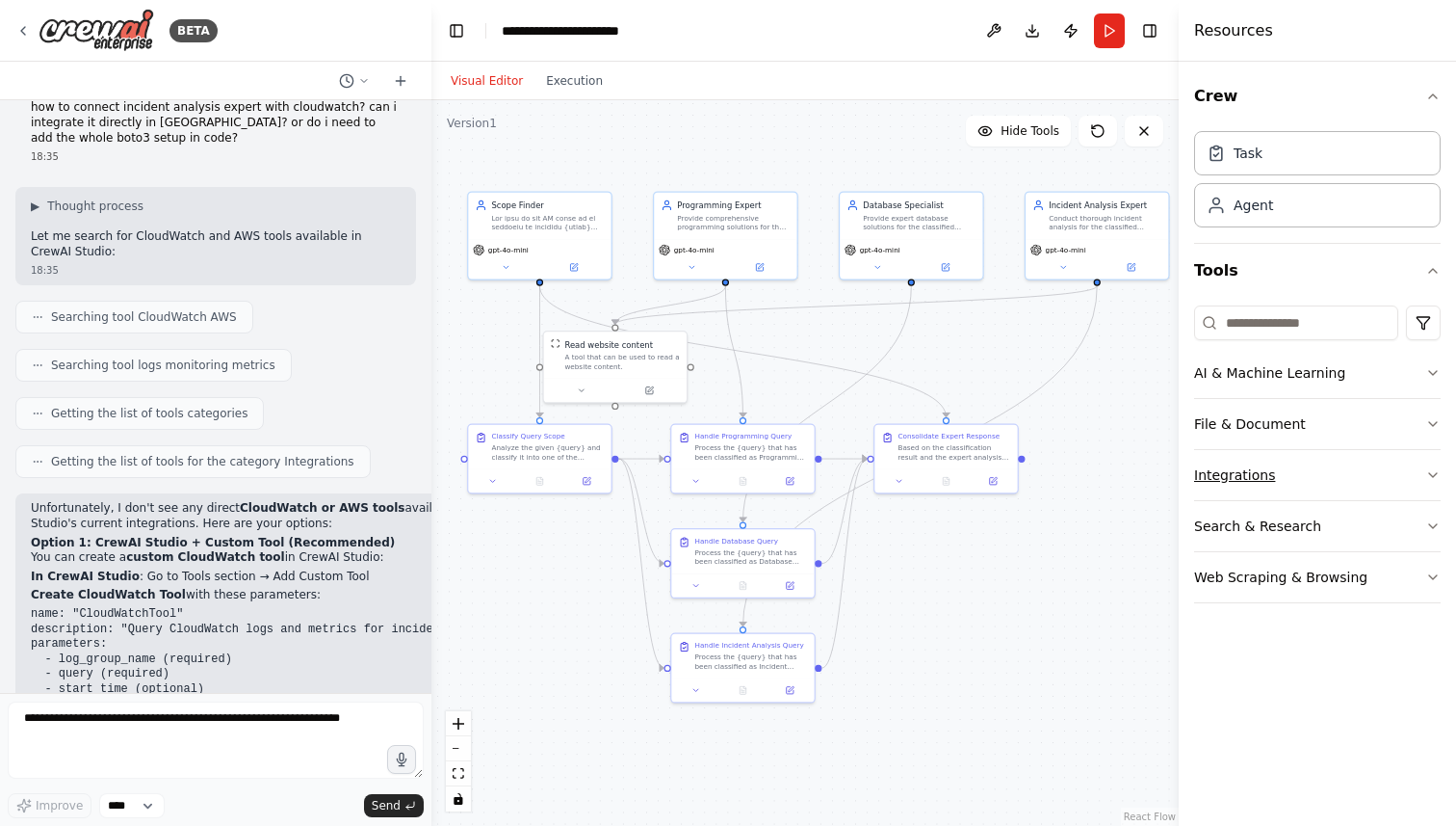
click at [1225, 478] on button "Integrations" at bounding box center [1318, 475] width 247 height 50
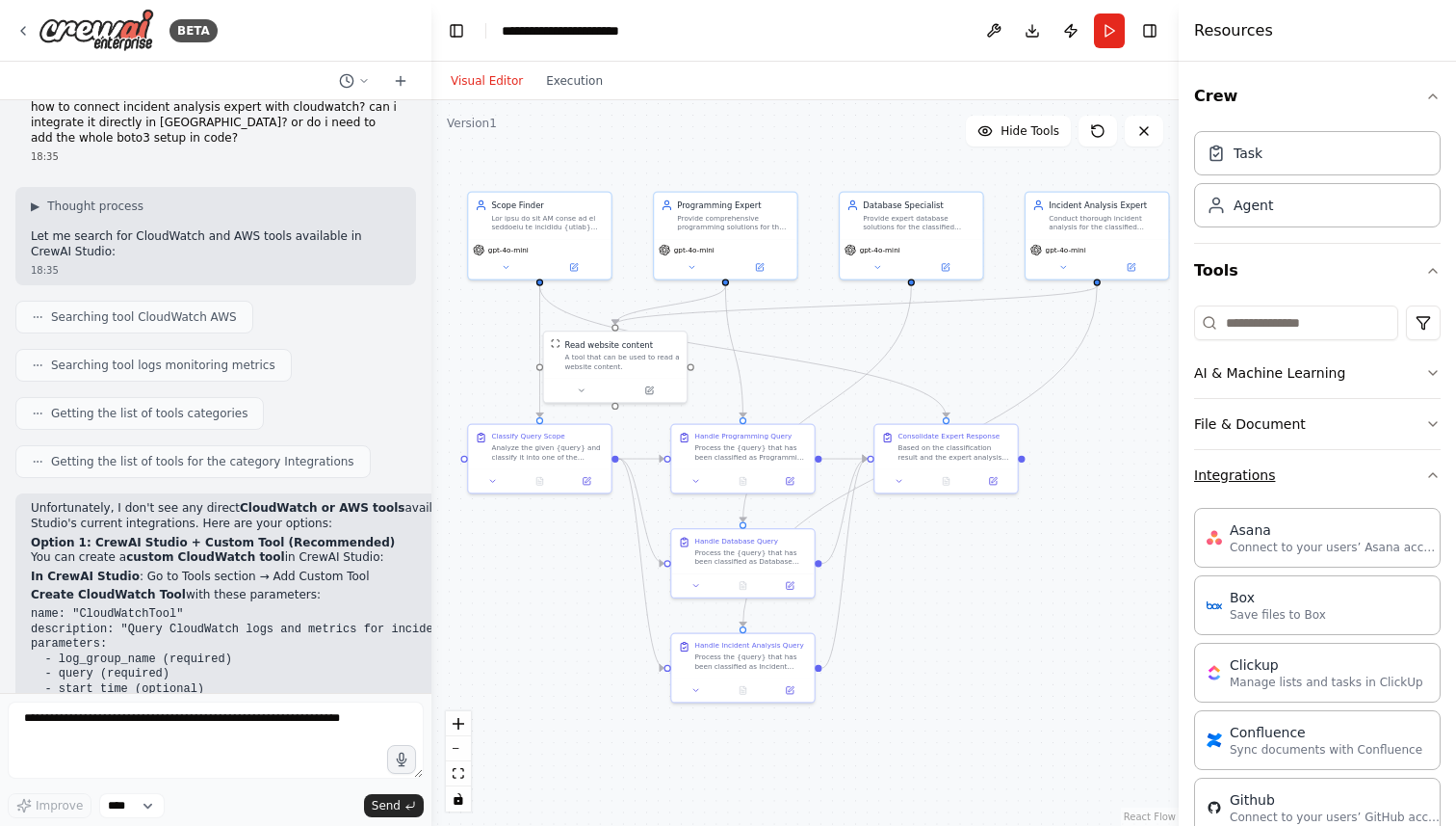
click at [1225, 478] on button "Integrations" at bounding box center [1318, 475] width 247 height 50
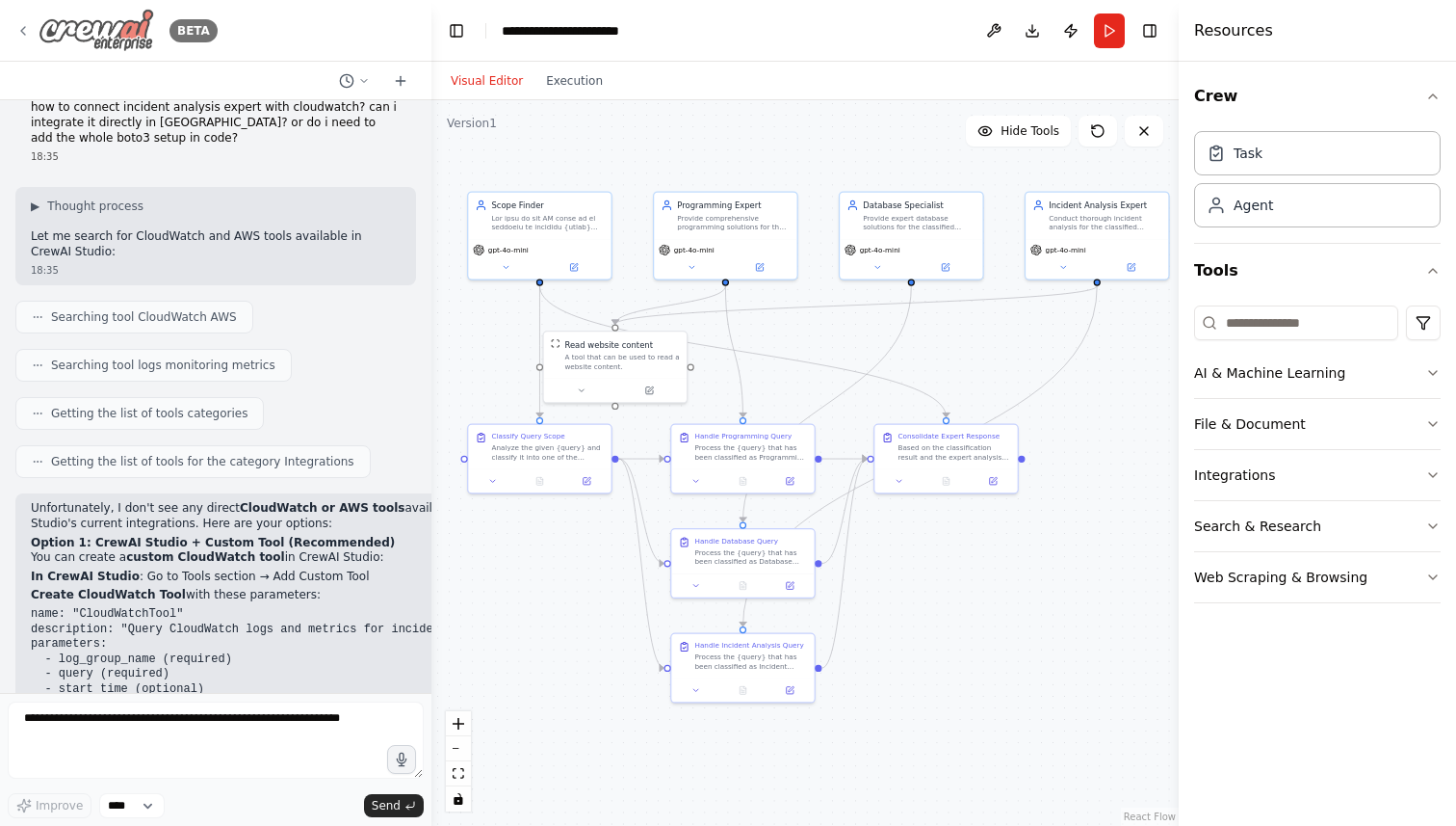
click at [94, 40] on img at bounding box center [96, 30] width 115 height 43
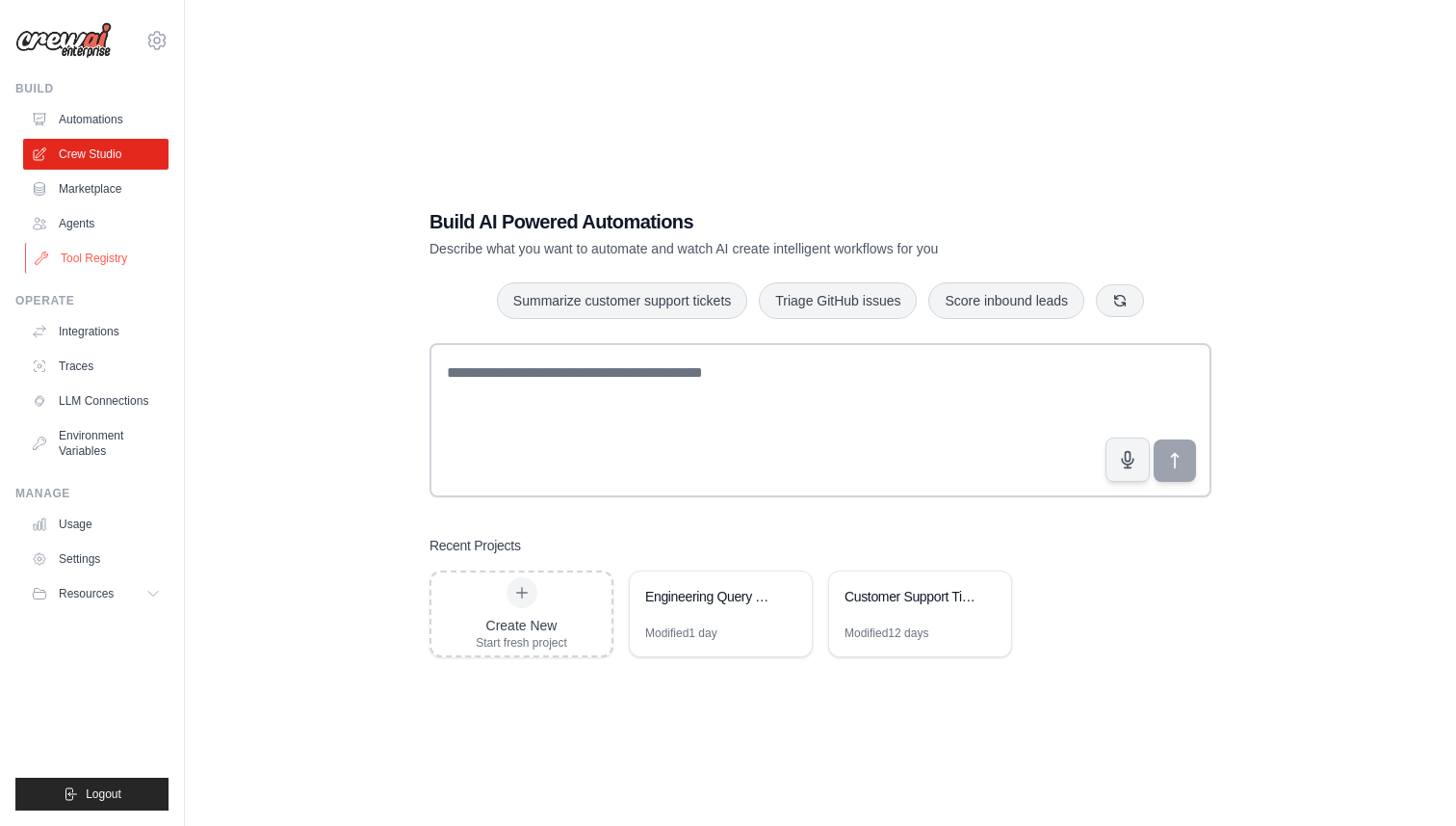
click at [71, 256] on link "Tool Registry" at bounding box center [98, 257] width 146 height 30
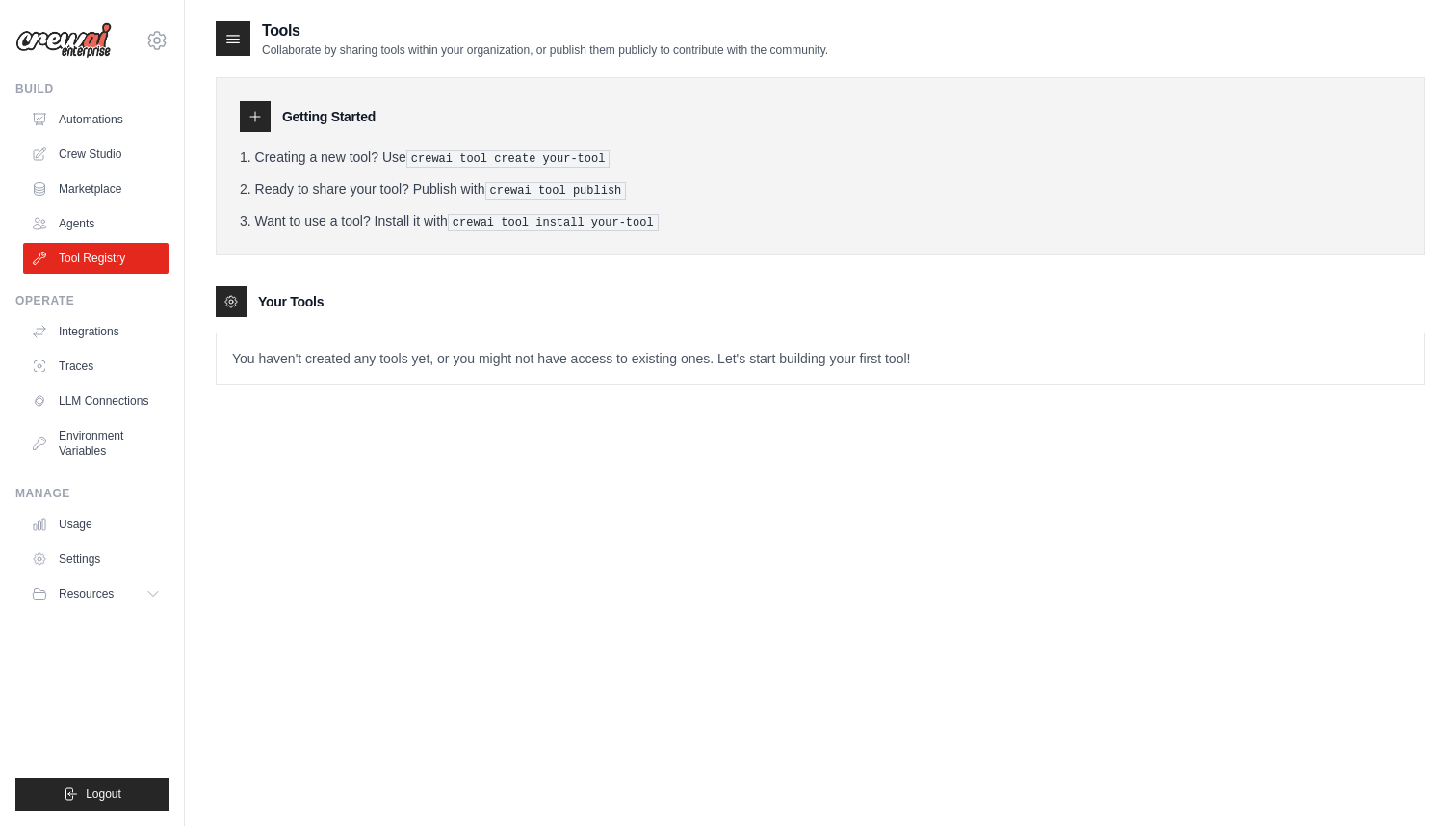
click at [258, 122] on icon at bounding box center [255, 116] width 16 height 16
click at [235, 301] on icon at bounding box center [231, 301] width 12 height 12
click at [247, 26] on div at bounding box center [232, 38] width 34 height 34
click at [234, 38] on icon at bounding box center [233, 39] width 13 height 8
click at [278, 127] on div "Getting Started" at bounding box center [820, 115] width 1161 height 30
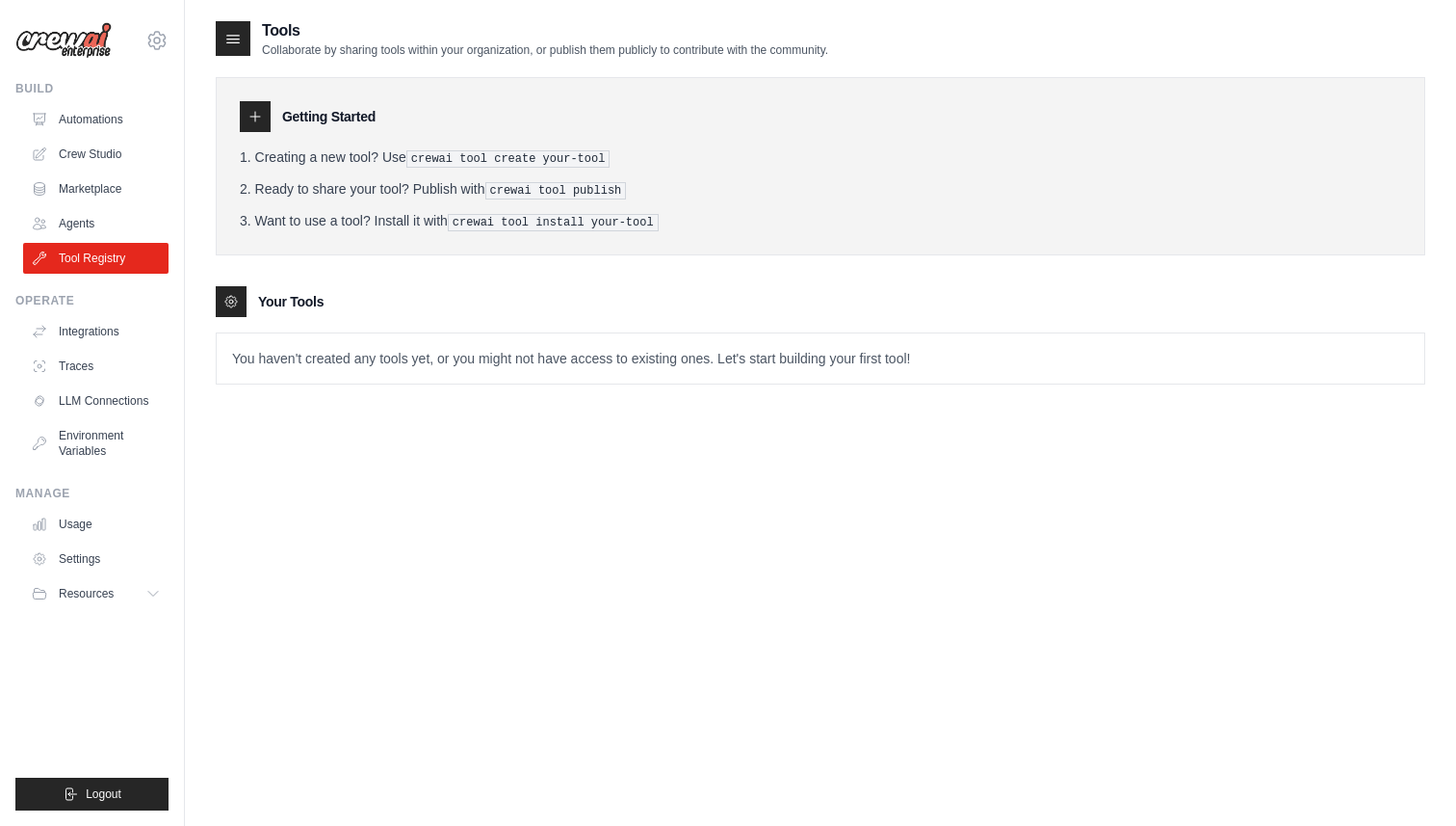
click at [369, 127] on div "Getting Started" at bounding box center [820, 115] width 1161 height 30
click at [442, 183] on li "Ready to share your tool? Publish with crewai tool publish" at bounding box center [820, 189] width 1161 height 21
click at [95, 323] on link "Integrations" at bounding box center [98, 331] width 146 height 30
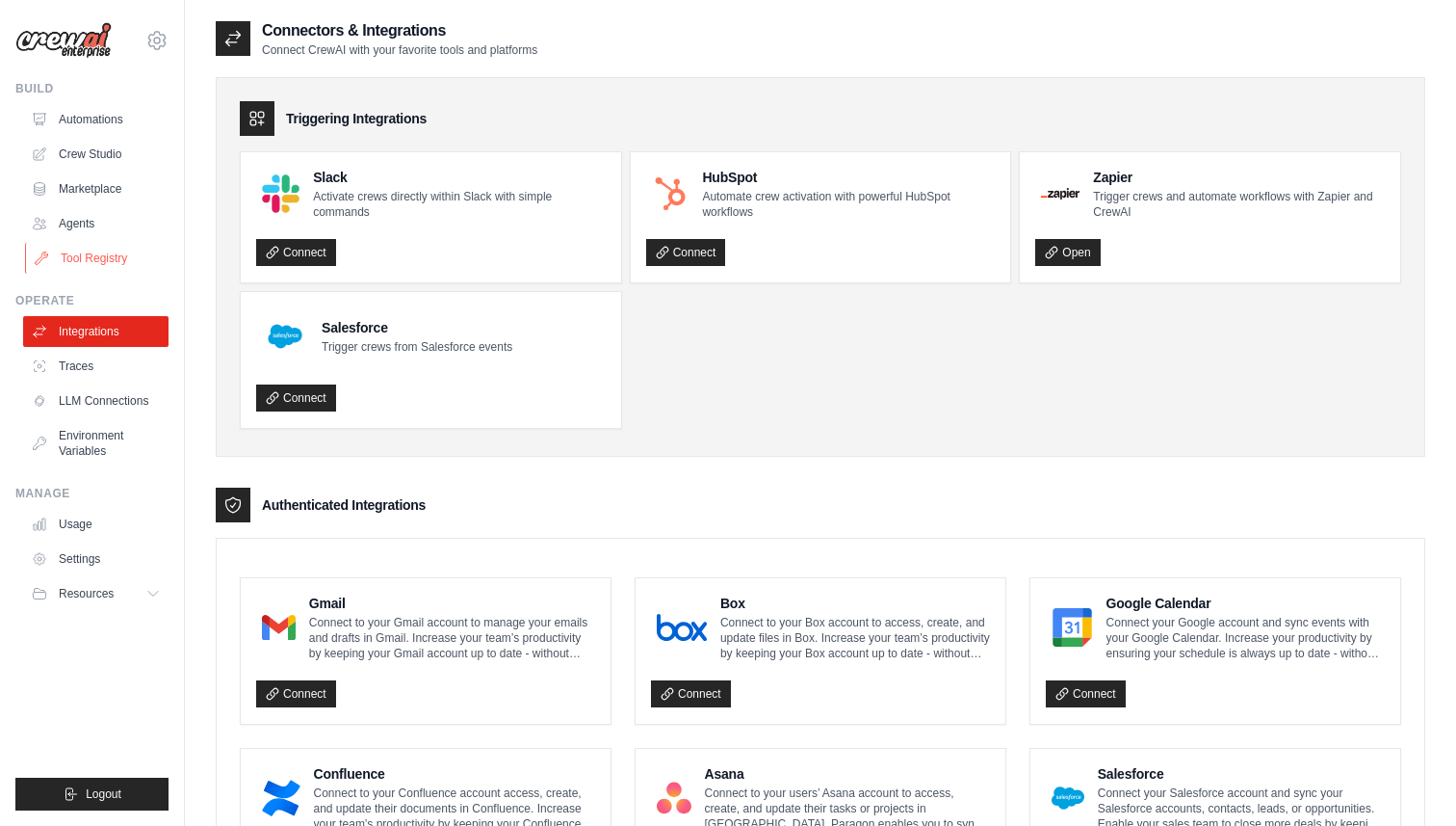
click at [93, 248] on link "Tool Registry" at bounding box center [98, 257] width 146 height 30
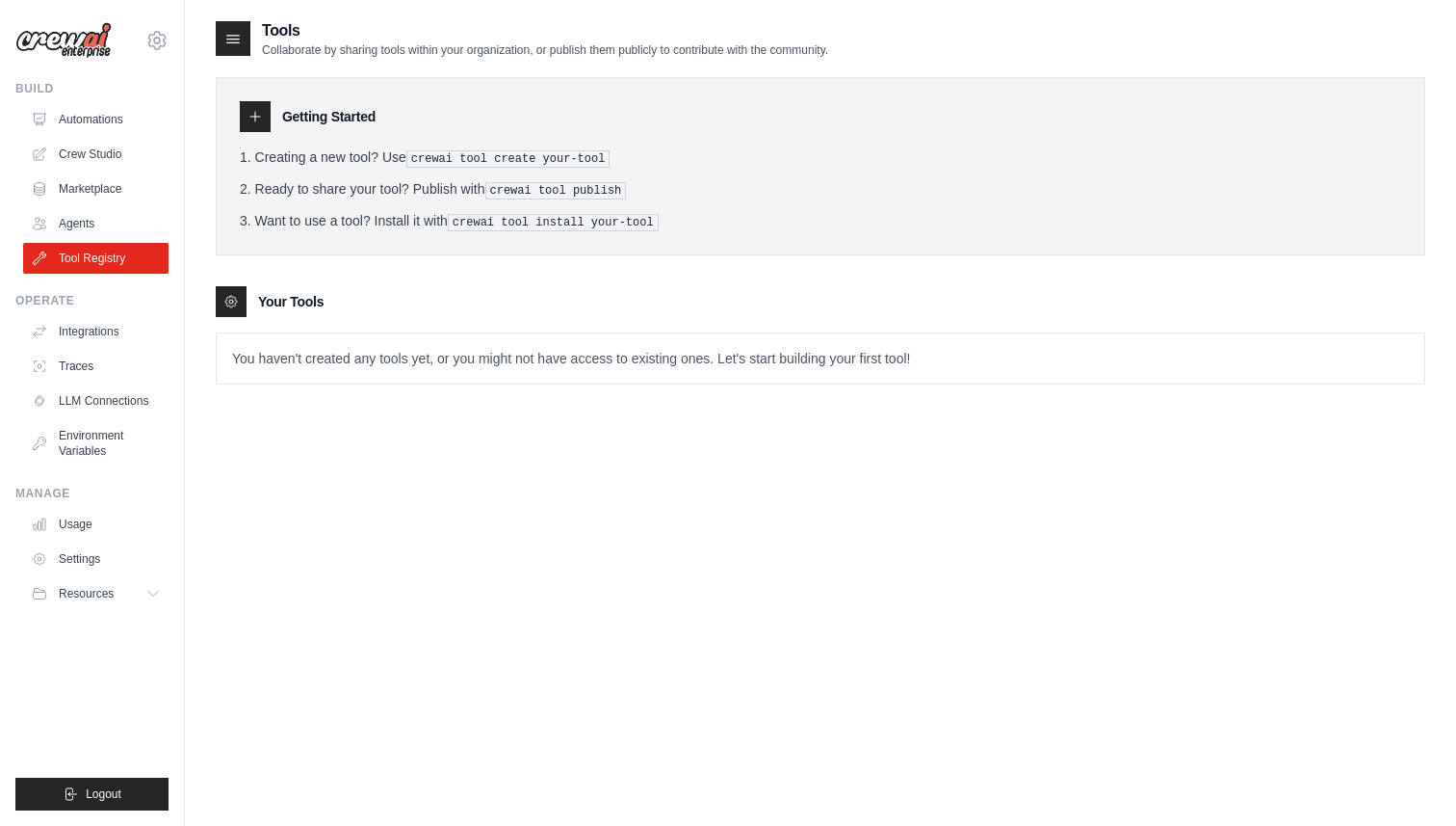
click at [236, 299] on icon at bounding box center [231, 301] width 16 height 16
click at [230, 300] on icon at bounding box center [231, 301] width 4 height 4
click at [254, 119] on icon at bounding box center [255, 116] width 16 height 16
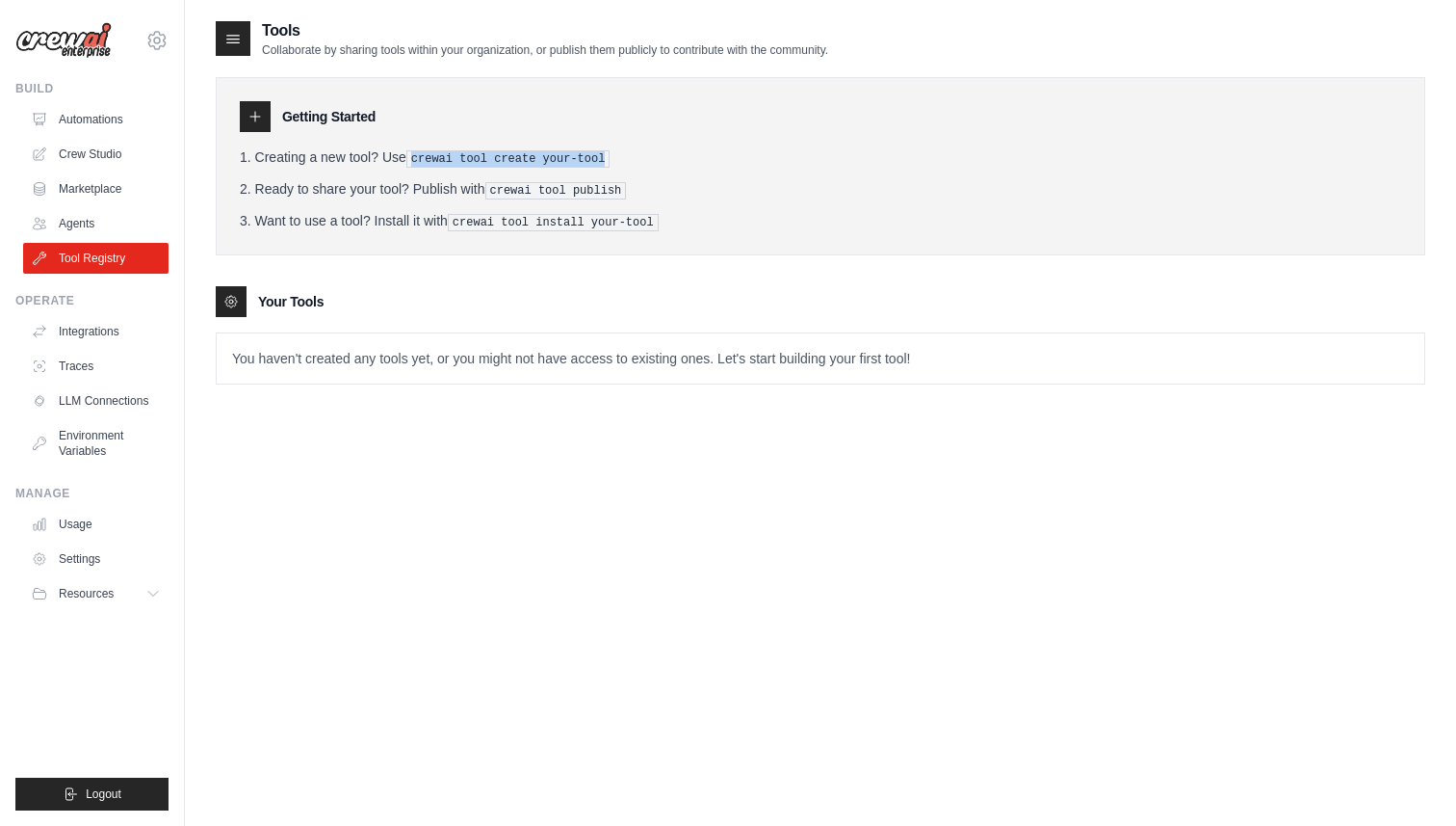
drag, startPoint x: 416, startPoint y: 161, endPoint x: 608, endPoint y: 164, distance: 192.0
click at [608, 164] on pre "crewai tool create your-tool" at bounding box center [508, 160] width 205 height 18
click at [226, 41] on icon at bounding box center [233, 39] width 20 height 20
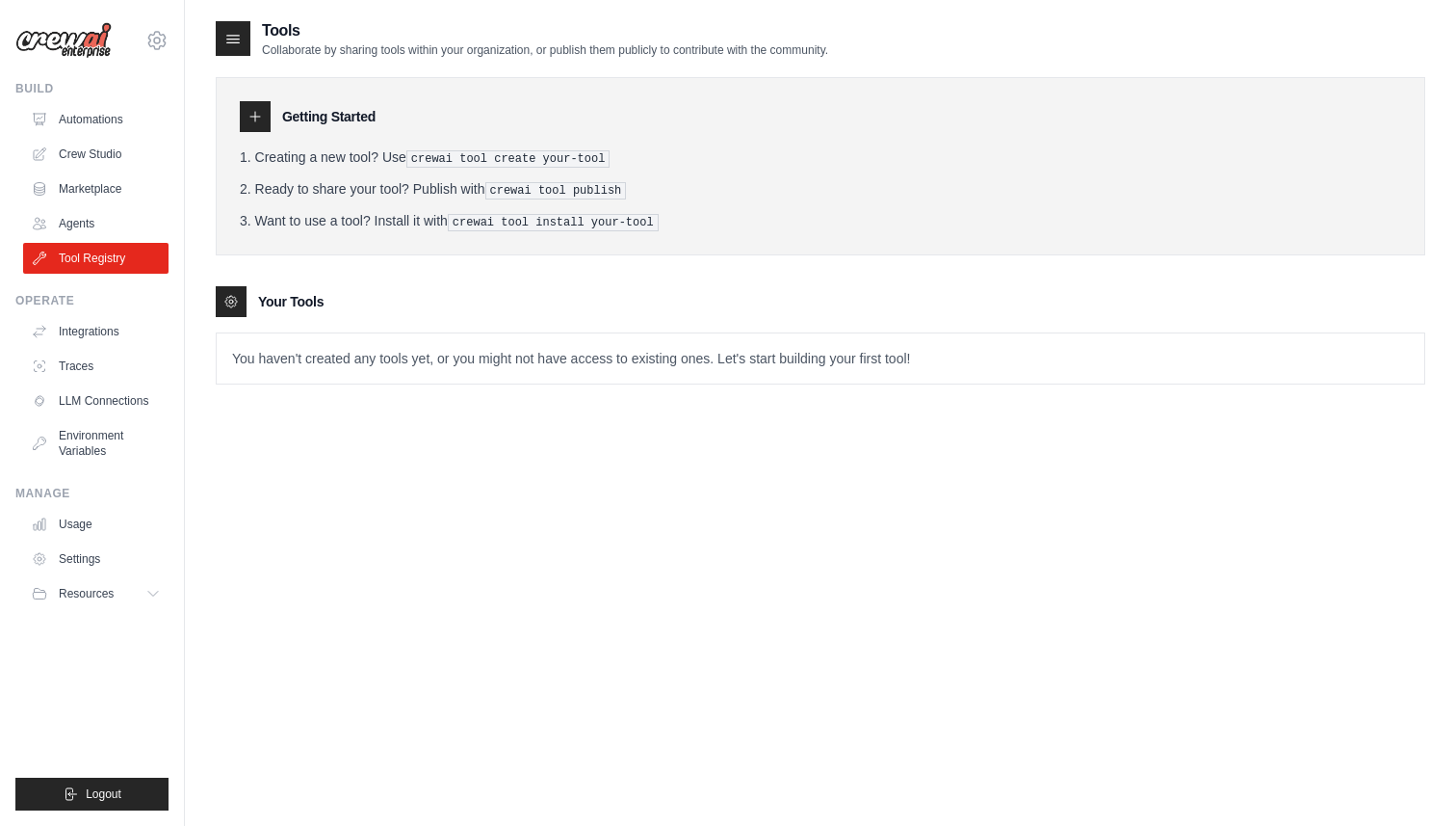
click at [321, 60] on div "Getting Started Creating a new tool? Use crewai tool create your-tool Ready to …" at bounding box center [820, 221] width 1209 height 327
click at [305, 50] on p "Collaborate by sharing tools within your organization, or publish them publicly…" at bounding box center [545, 50] width 567 height 16
click at [323, 138] on div "Getting Started Creating a new tool? Use crewai tool create your-tool Ready to …" at bounding box center [820, 166] width 1209 height 178
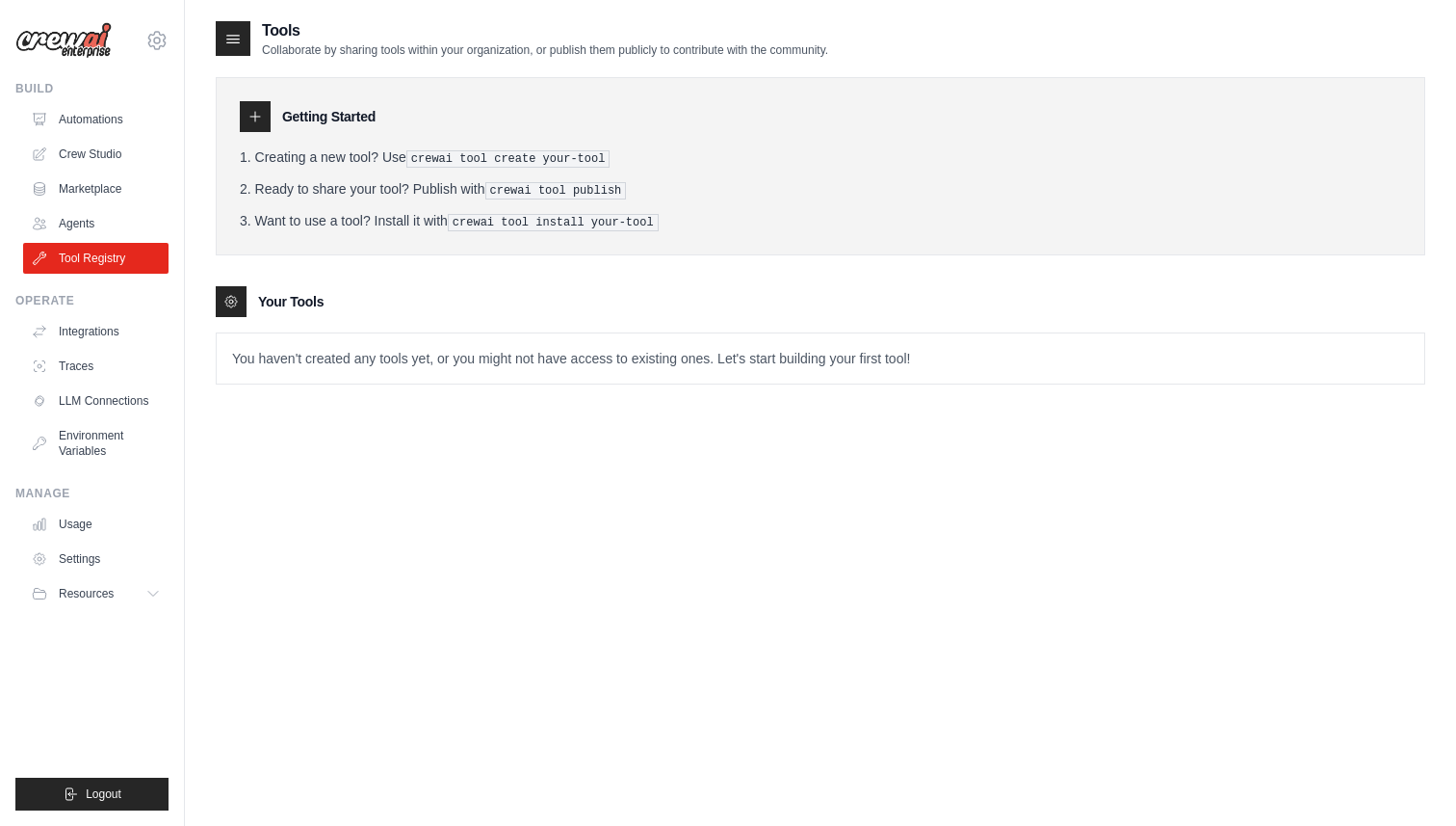
click at [331, 216] on li "Want to use a tool? Install it with crewai tool install your-tool" at bounding box center [820, 221] width 1161 height 21
click at [265, 134] on div "Getting Started Creating a new tool? Use crewai tool create your-tool Ready to …" at bounding box center [820, 166] width 1209 height 178
click at [159, 41] on icon at bounding box center [157, 40] width 6 height 6
click at [341, 267] on div "Getting Started Creating a new tool? Use crewai tool create your-tool Ready to …" at bounding box center [820, 221] width 1209 height 327
click at [107, 147] on link "Crew Studio" at bounding box center [98, 154] width 146 height 30
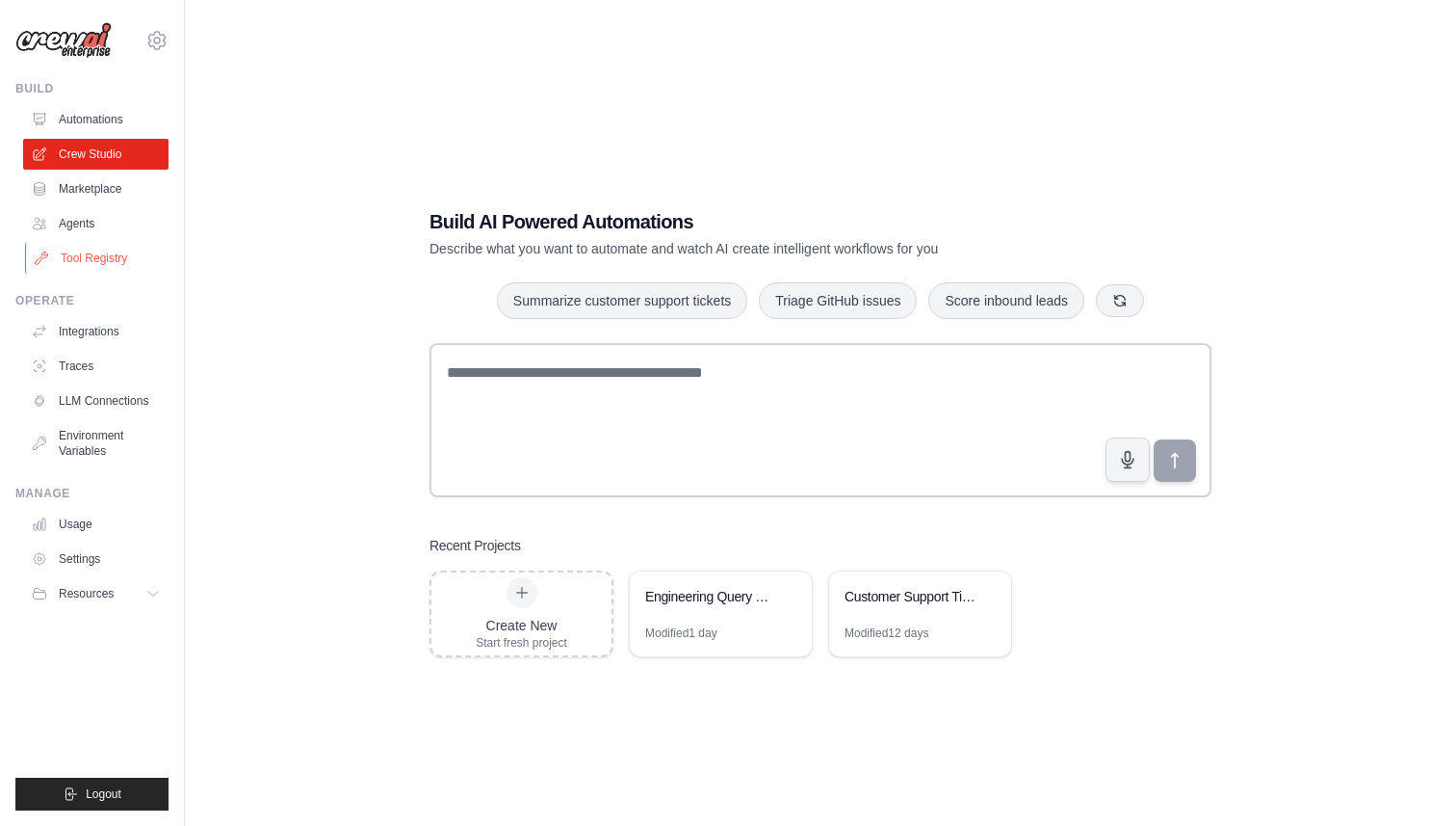
click at [91, 260] on link "Tool Registry" at bounding box center [98, 257] width 146 height 30
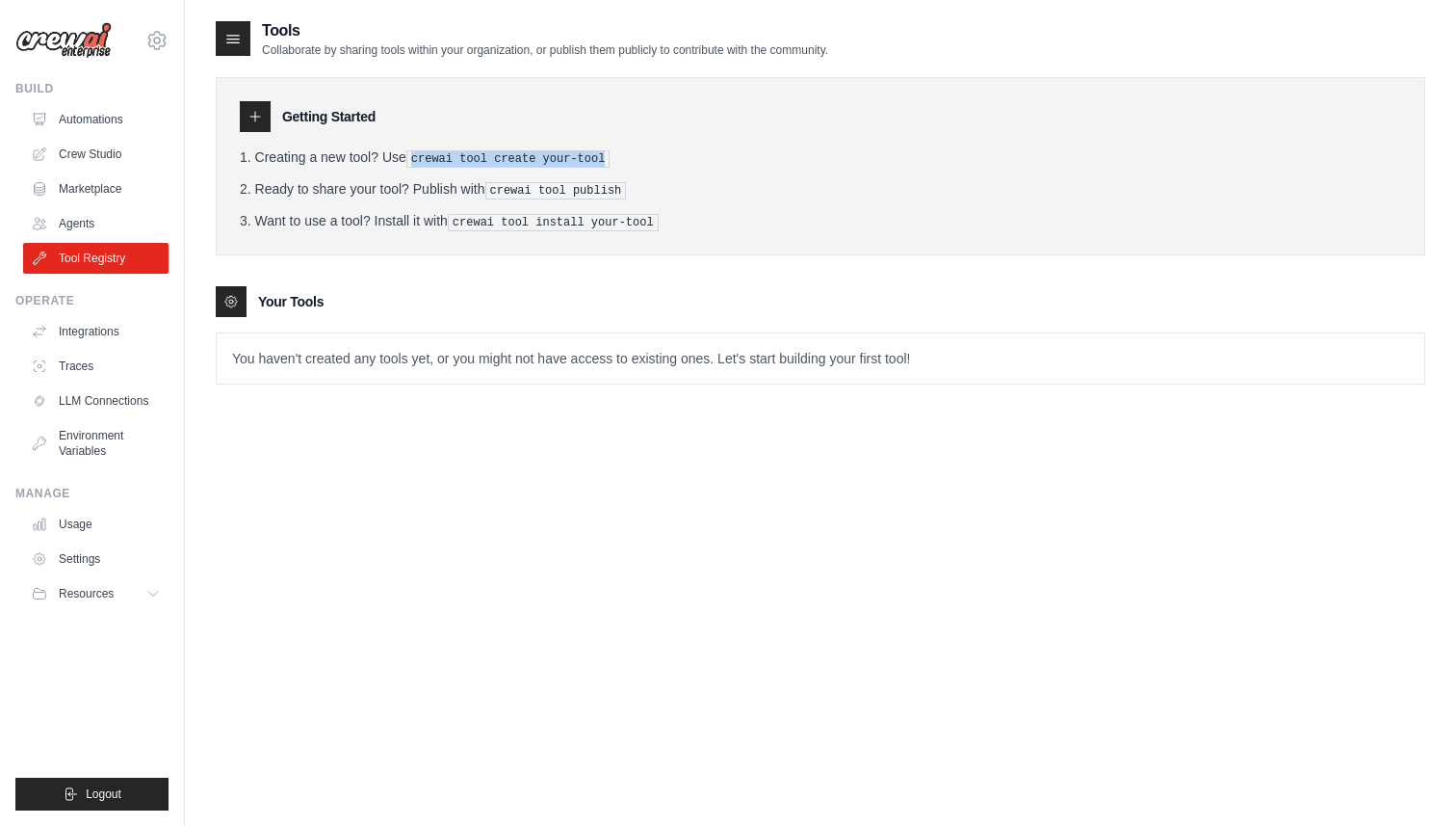
drag, startPoint x: 416, startPoint y: 159, endPoint x: 623, endPoint y: 161, distance: 207.0
click at [623, 161] on li "Creating a new tool? Use crewai tool create your-tool" at bounding box center [820, 158] width 1161 height 21
copy pre "crewai tool create your-tool"
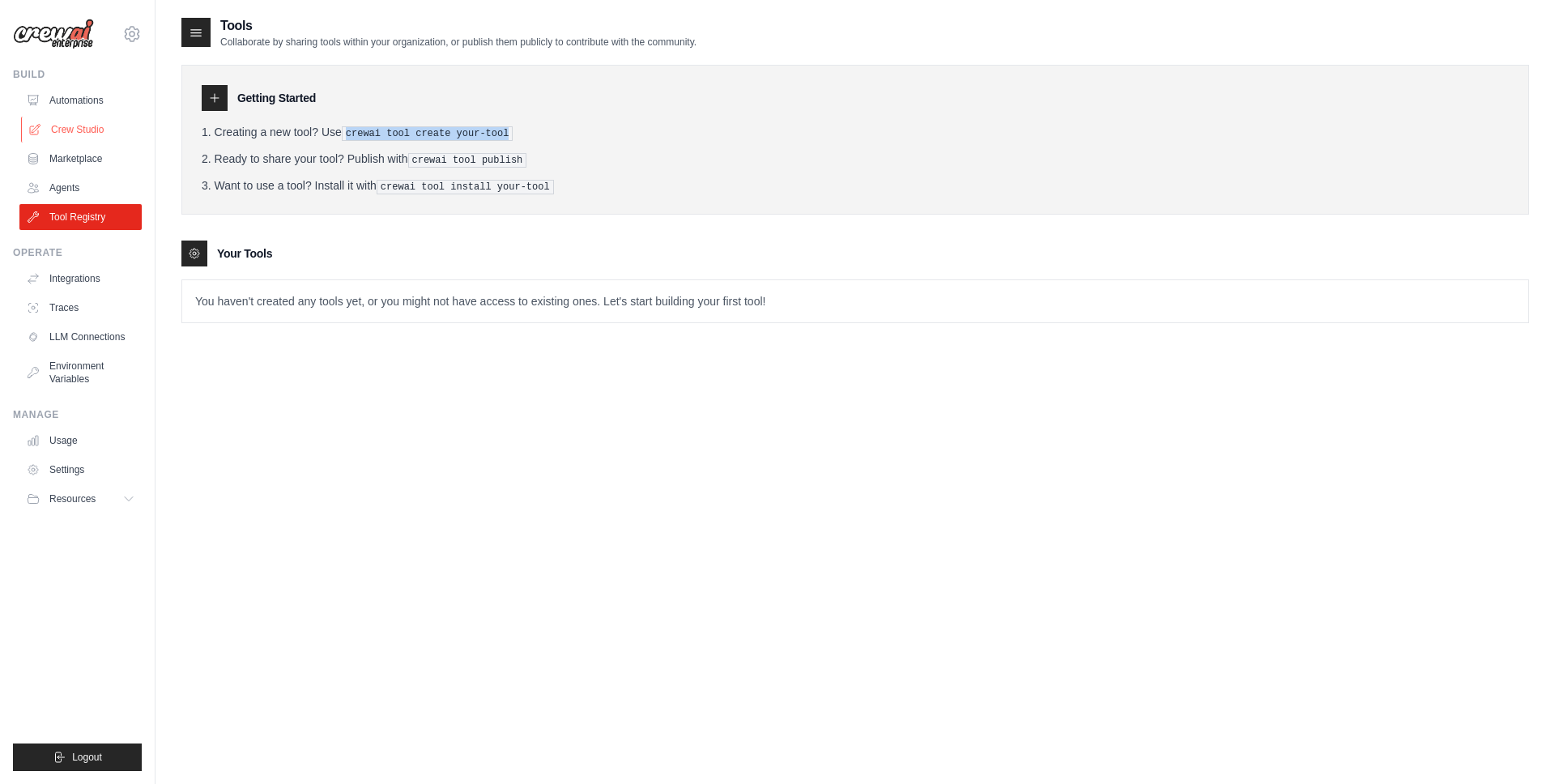
click at [74, 128] on link "Crew Studio" at bounding box center [82, 129] width 123 height 26
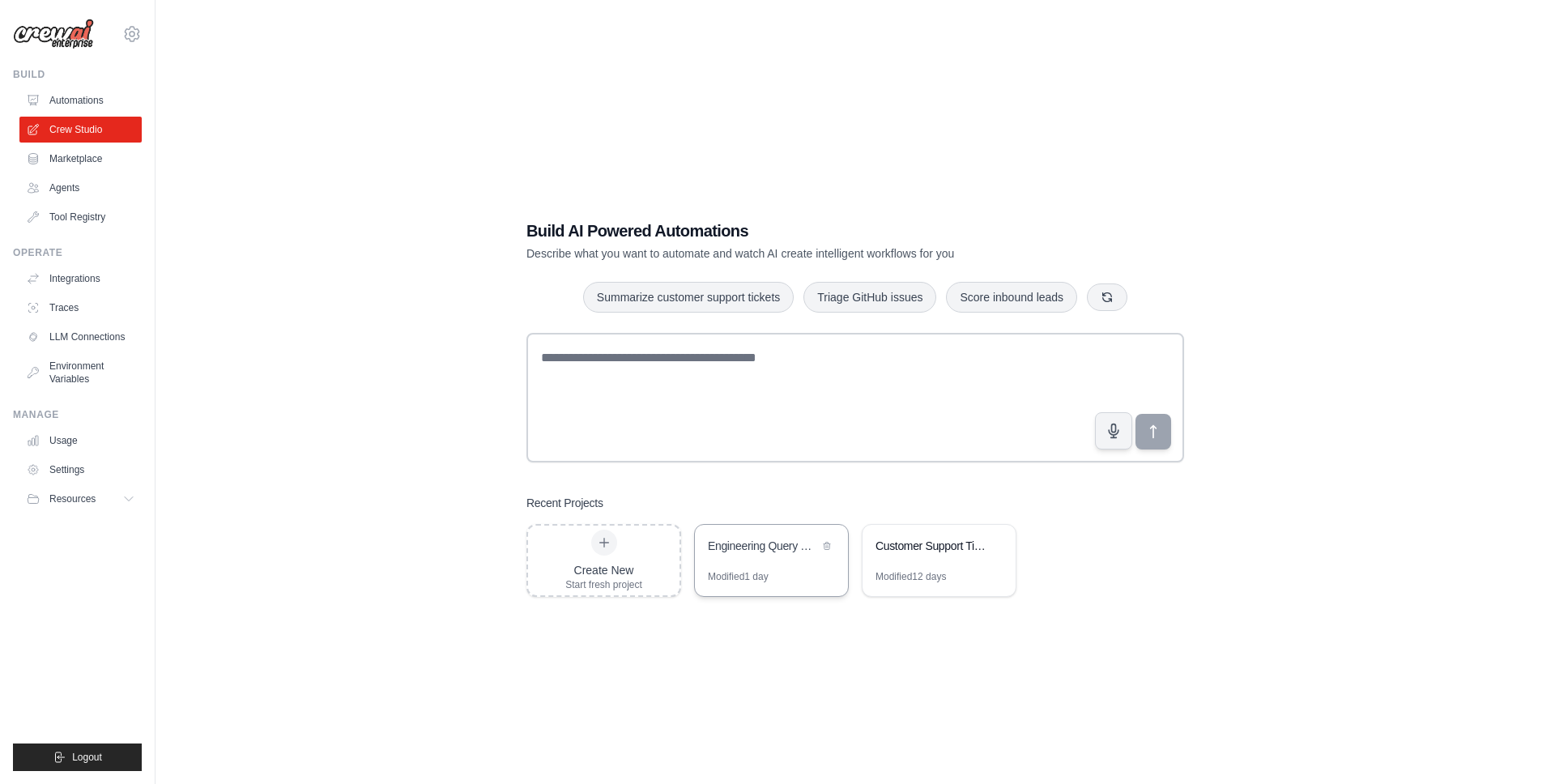
click at [747, 553] on div "Engineering Query Router" at bounding box center [763, 546] width 111 height 16
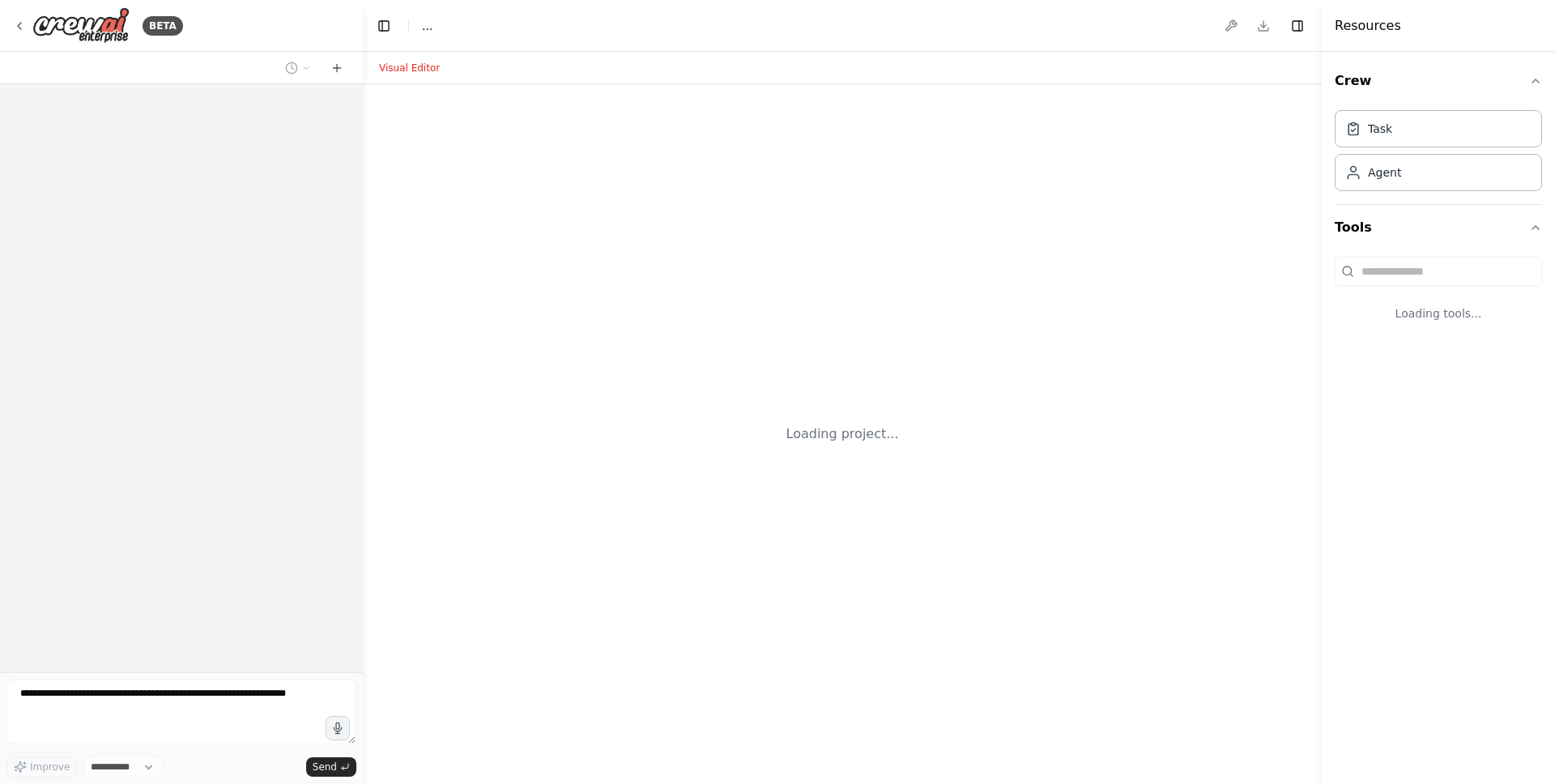
select select "****"
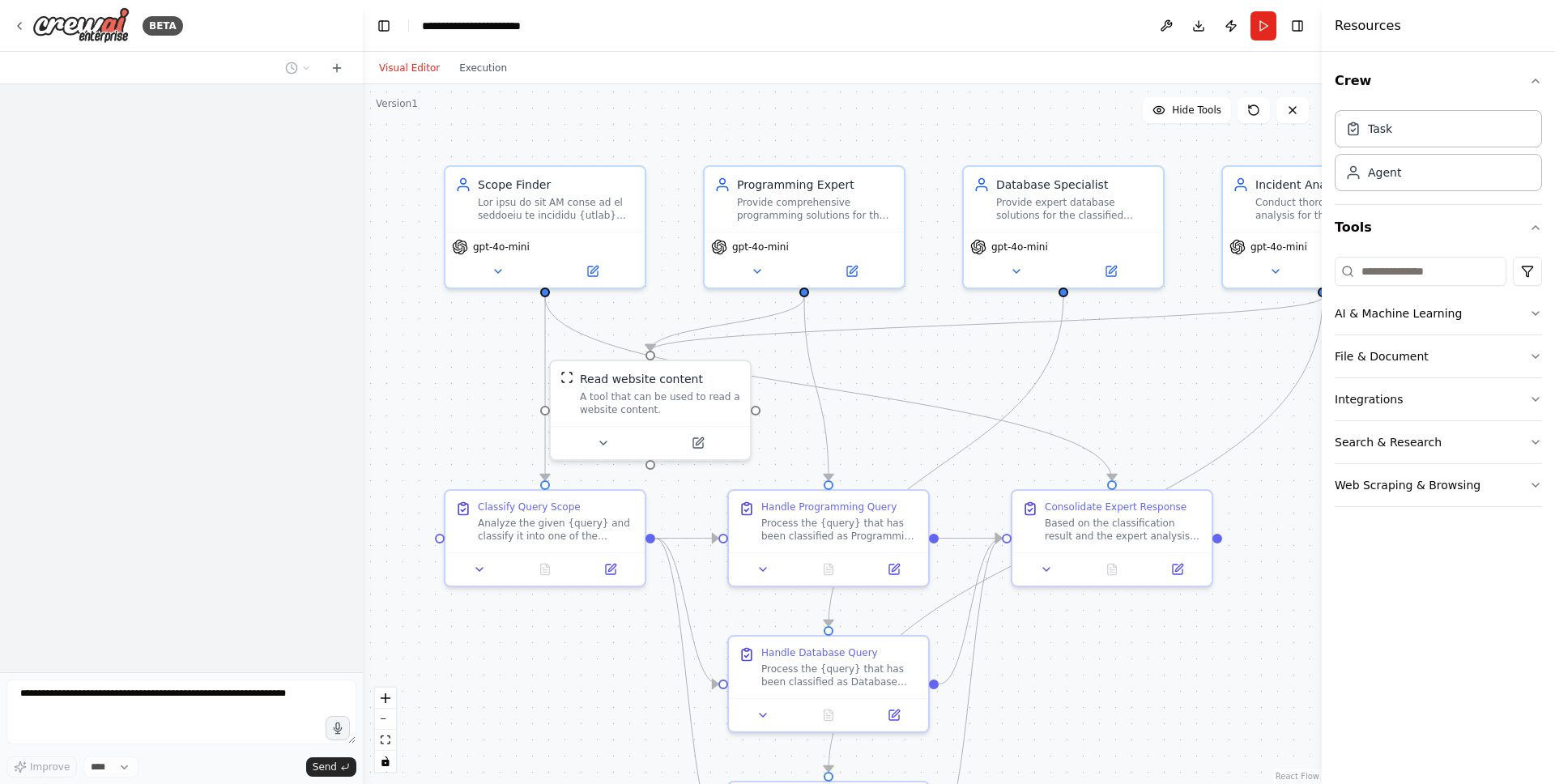
scroll to position [3870, 0]
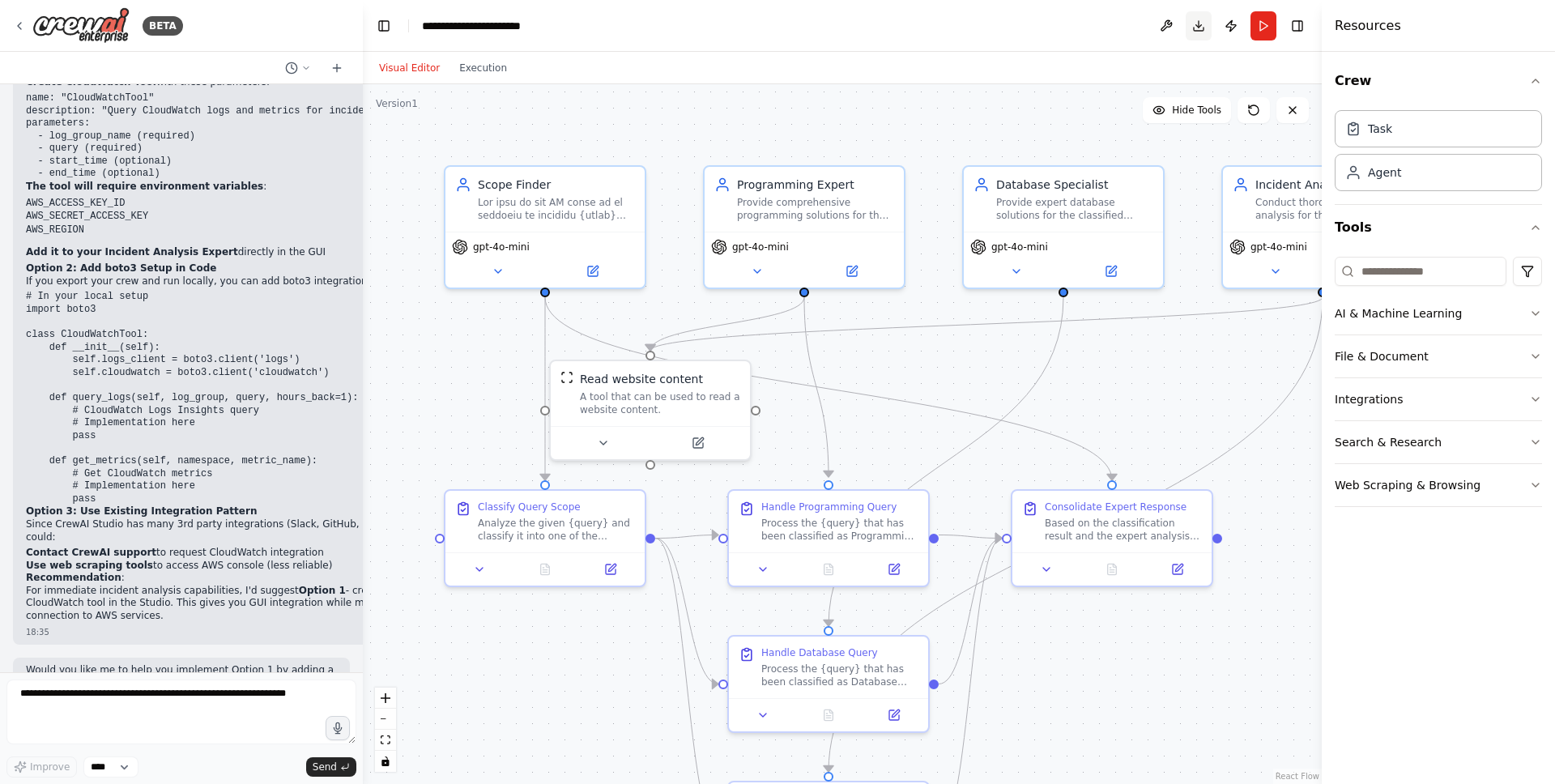
click at [1203, 26] on button "Download" at bounding box center [1198, 26] width 26 height 29
click at [1396, 14] on div "Resources" at bounding box center [1437, 26] width 233 height 52
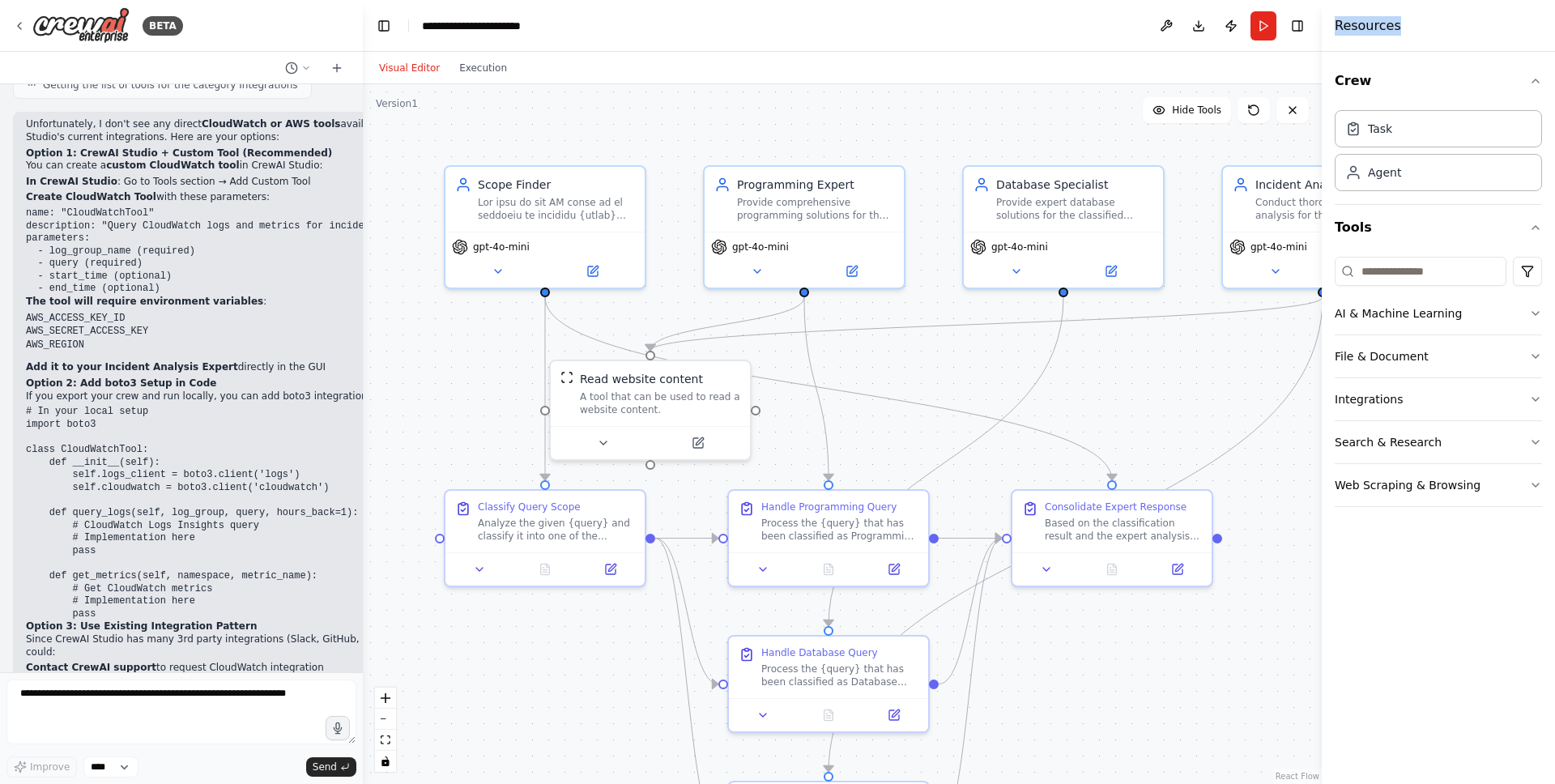
scroll to position [3738, 0]
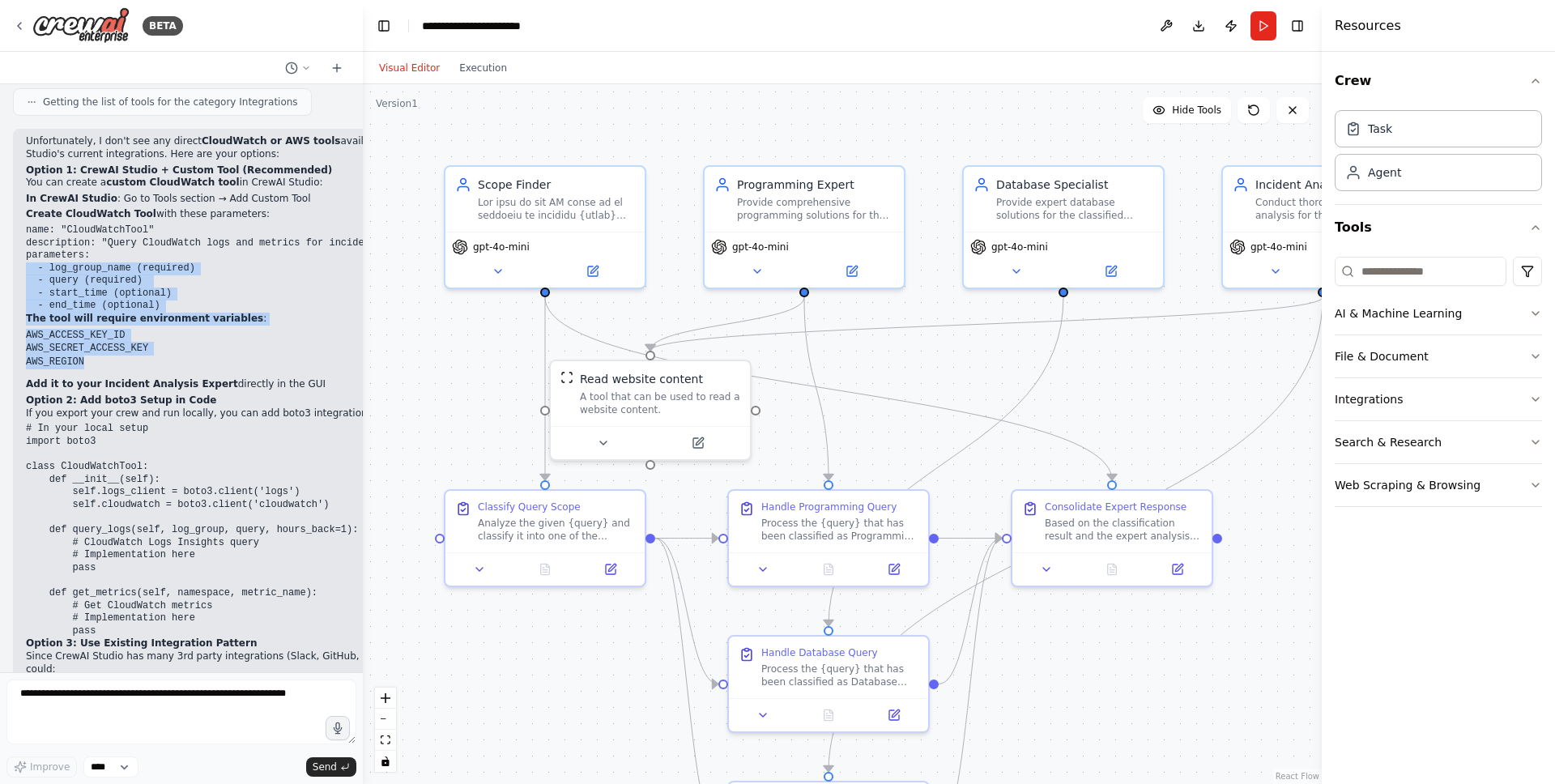
drag, startPoint x: 111, startPoint y: 315, endPoint x: 28, endPoint y: 213, distance: 131.5
click at [28, 213] on ol "In CrewAI Studio : Go to Tools section → Add Custom Tool Create CloudWatch Tool…" at bounding box center [230, 291] width 408 height 198
copy ol "- log_group_name (required) - query (required) - start_time (optional) - end_ti…"
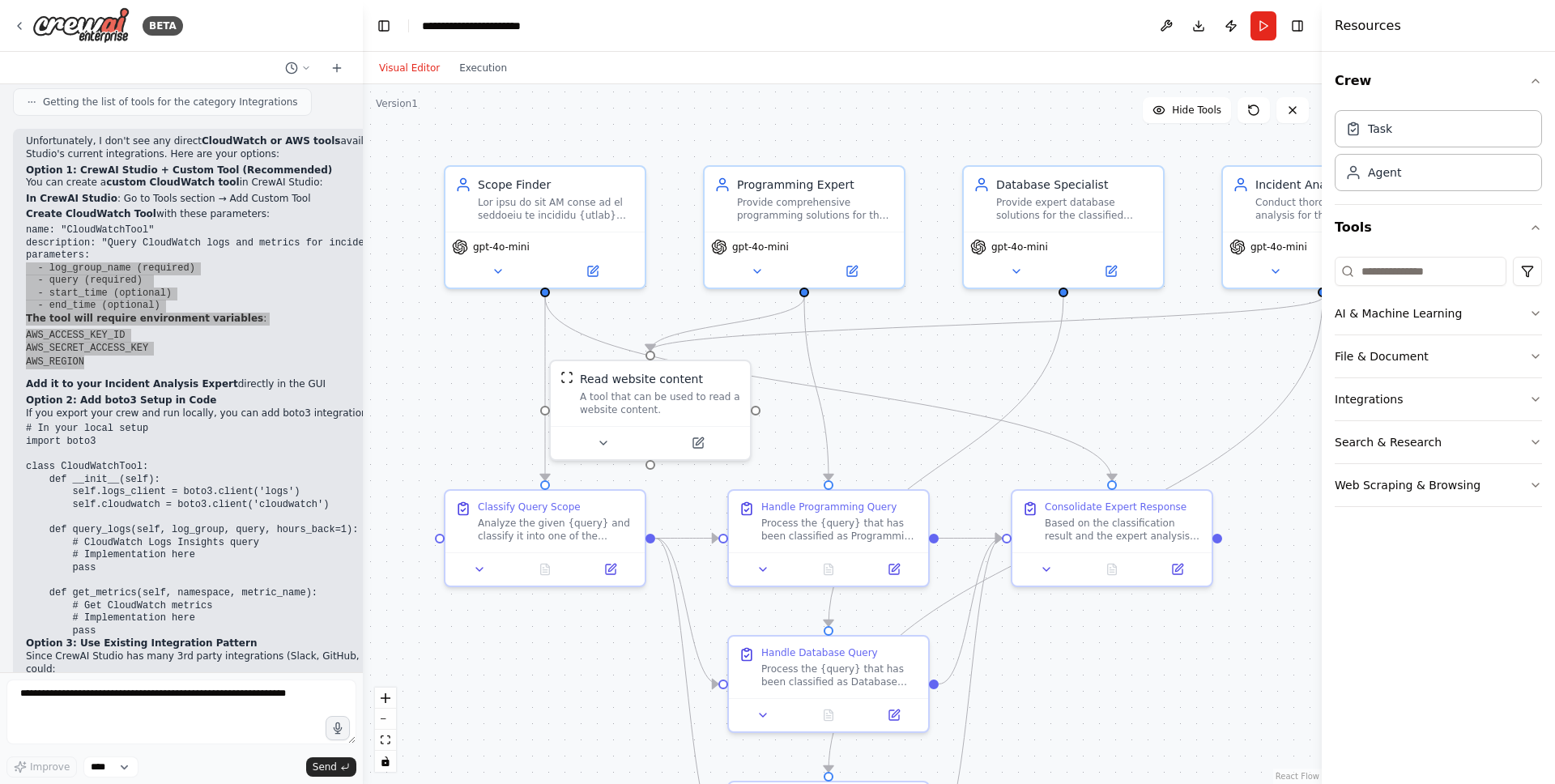
scroll to position [3870, 0]
